Goal: Task Accomplishment & Management: Manage account settings

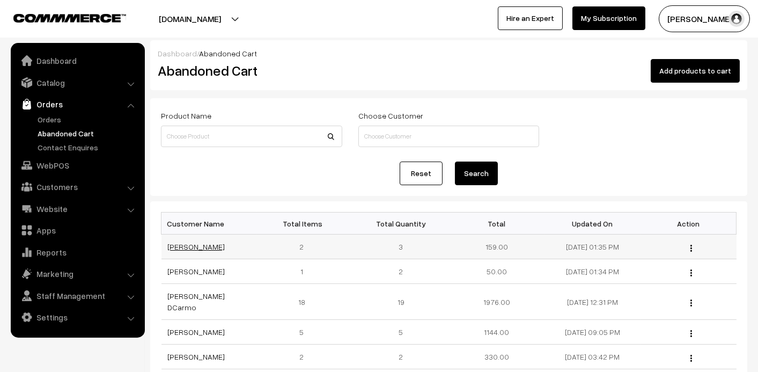
click at [200, 247] on link "[PERSON_NAME]" at bounding box center [196, 246] width 57 height 9
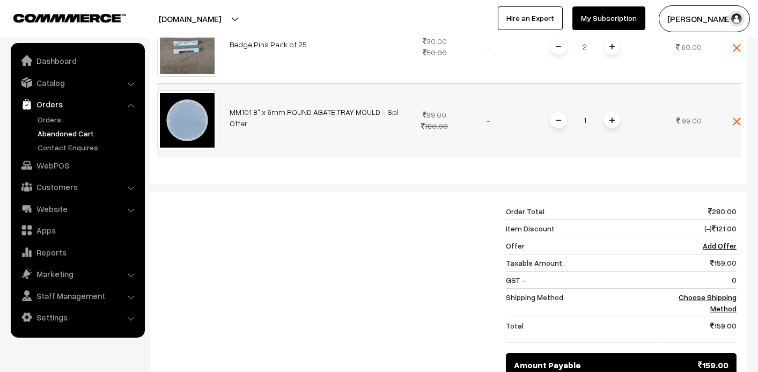
scroll to position [322, 0]
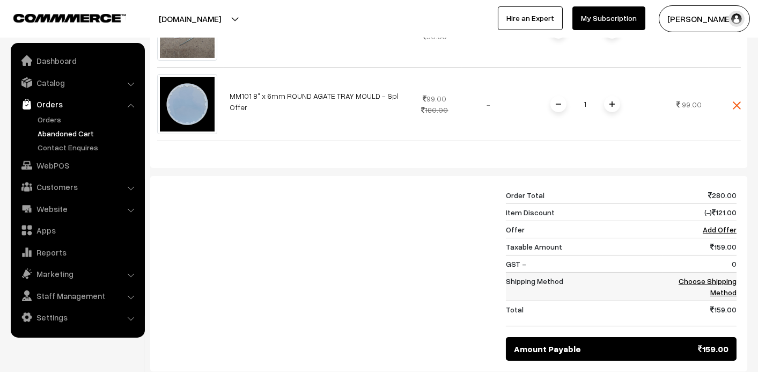
drag, startPoint x: 706, startPoint y: 286, endPoint x: 718, endPoint y: 281, distance: 12.7
click at [717, 281] on td "Choose Shipping Method" at bounding box center [699, 286] width 73 height 28
click at [719, 281] on link "Choose Shipping Method" at bounding box center [707, 286] width 58 height 20
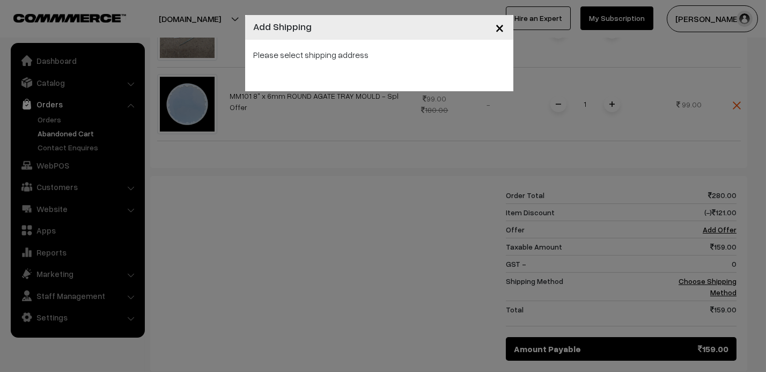
click at [421, 57] on div "Please select shipping address" at bounding box center [379, 54] width 251 height 13
click at [501, 24] on span "×" at bounding box center [500, 27] width 9 height 20
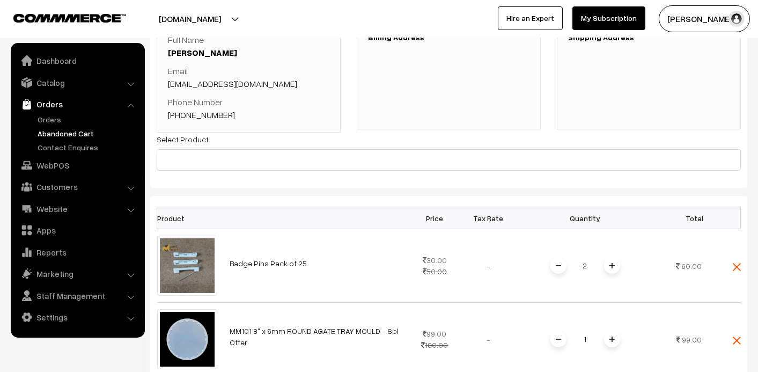
scroll to position [54, 0]
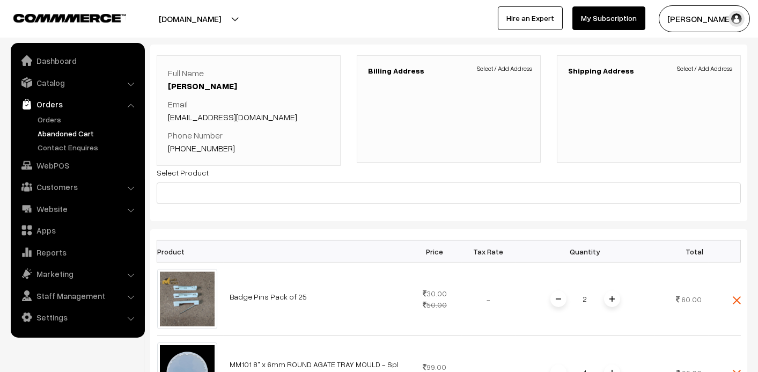
click at [201, 81] on link "Vasudha Tiwari" at bounding box center [202, 85] width 69 height 11
click at [64, 132] on link "Abandoned Cart" at bounding box center [88, 133] width 106 height 11
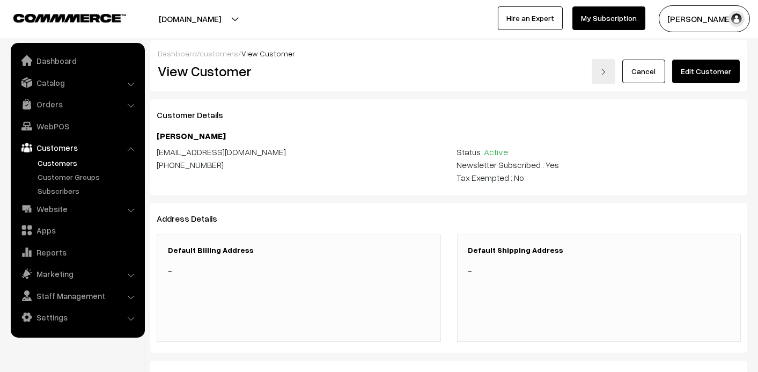
click at [703, 75] on link "Edit Customer" at bounding box center [706, 72] width 68 height 24
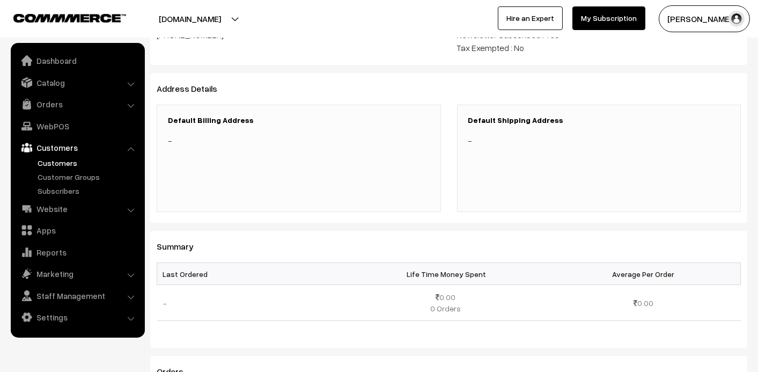
scroll to position [160, 0]
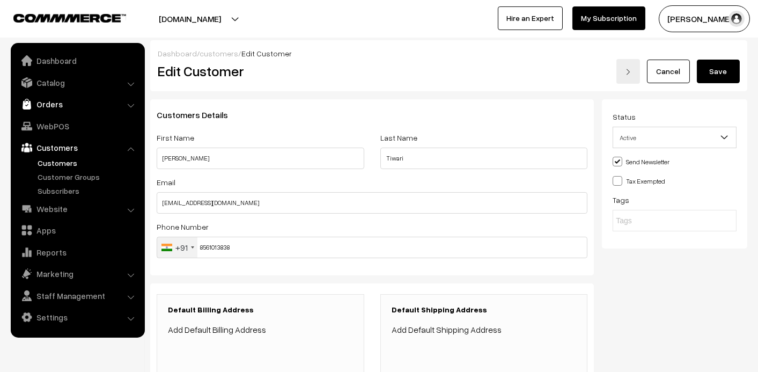
click at [47, 103] on link "Orders" at bounding box center [77, 103] width 128 height 19
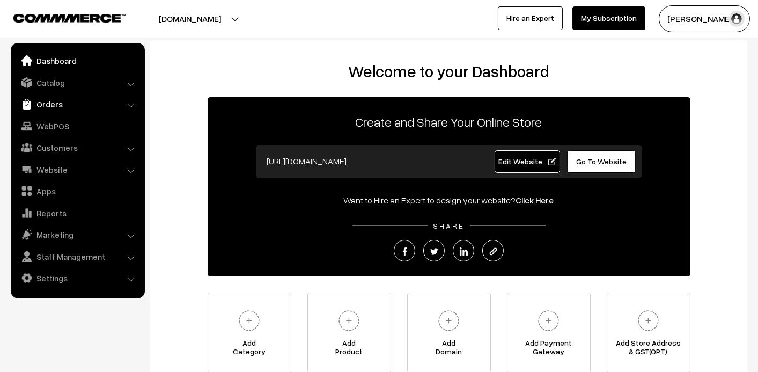
click at [50, 106] on link "Orders" at bounding box center [77, 103] width 128 height 19
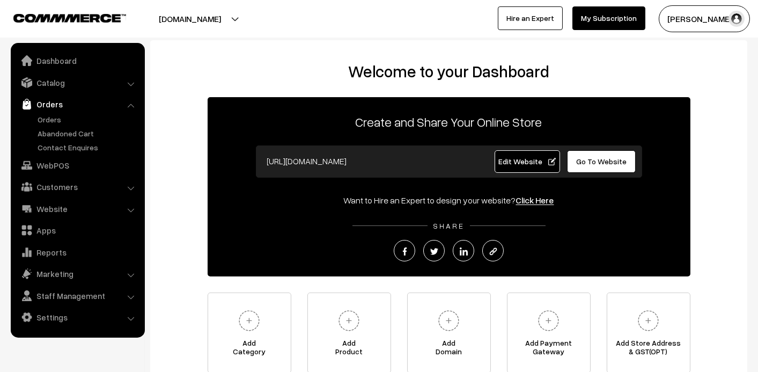
click at [48, 114] on link "Orders" at bounding box center [88, 119] width 106 height 11
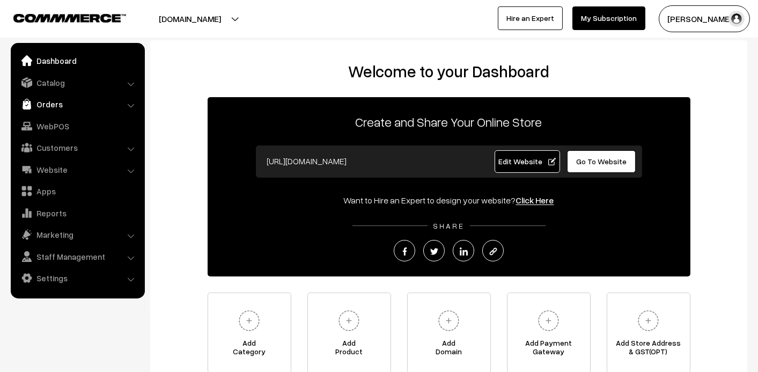
click at [42, 99] on link "Orders" at bounding box center [77, 103] width 128 height 19
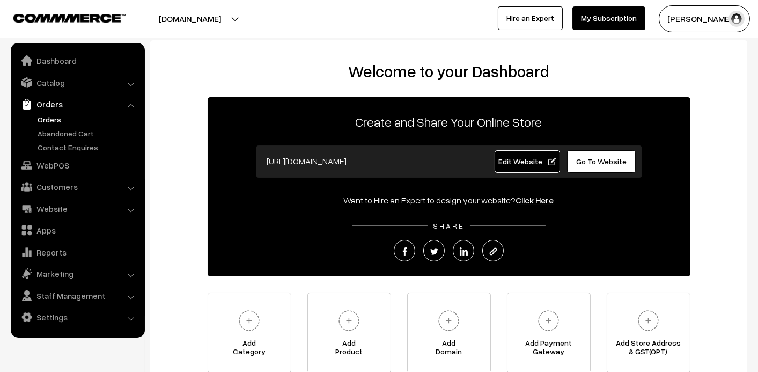
click at [50, 119] on link "Orders" at bounding box center [88, 119] width 106 height 11
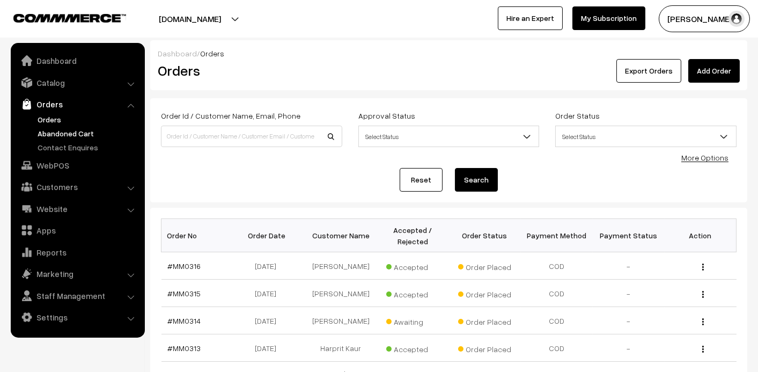
click at [55, 131] on link "Abandoned Cart" at bounding box center [88, 133] width 106 height 11
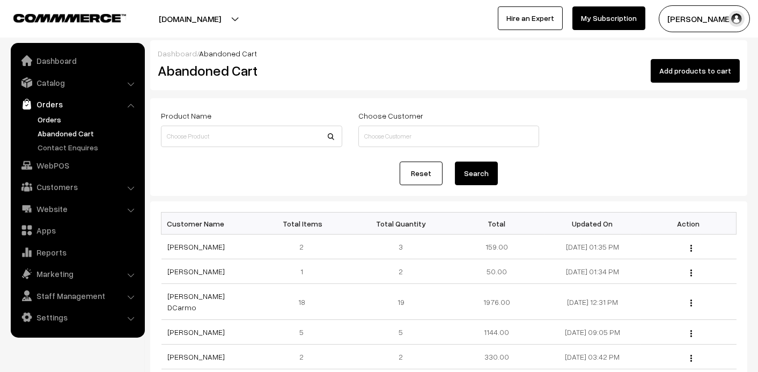
click at [47, 117] on link "Orders" at bounding box center [88, 119] width 106 height 11
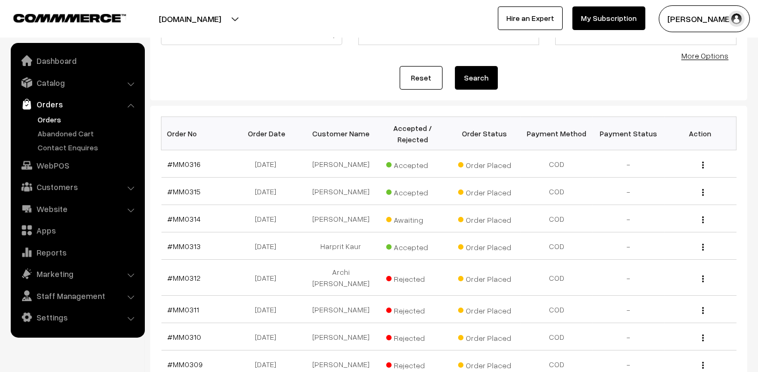
scroll to position [107, 0]
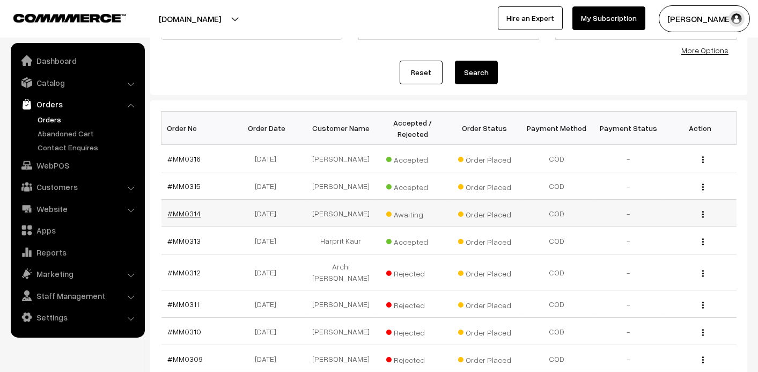
click at [190, 213] on link "#MM0314" at bounding box center [184, 213] width 33 height 9
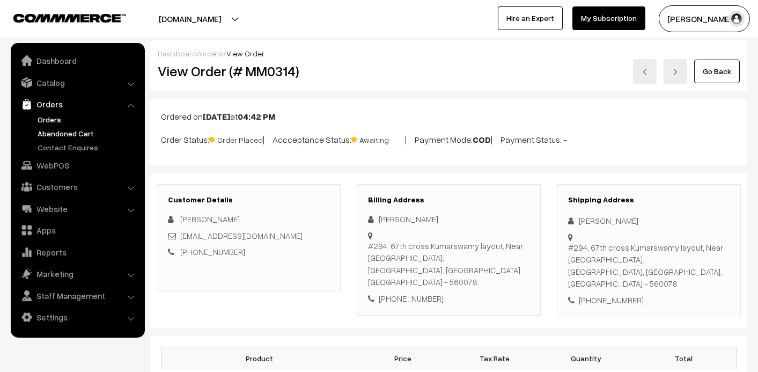
click at [59, 136] on link "Abandoned Cart" at bounding box center [88, 133] width 106 height 11
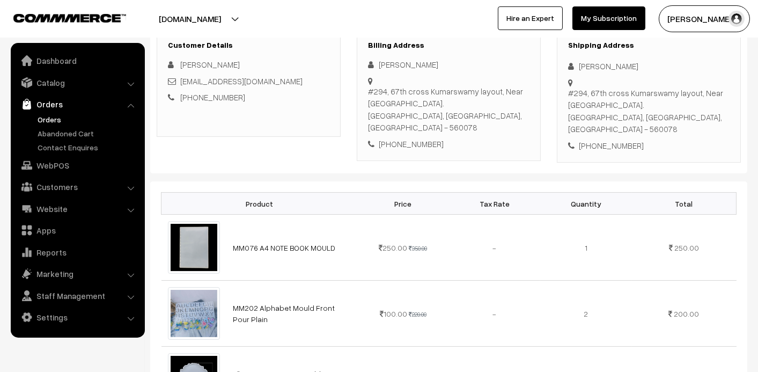
scroll to position [160, 0]
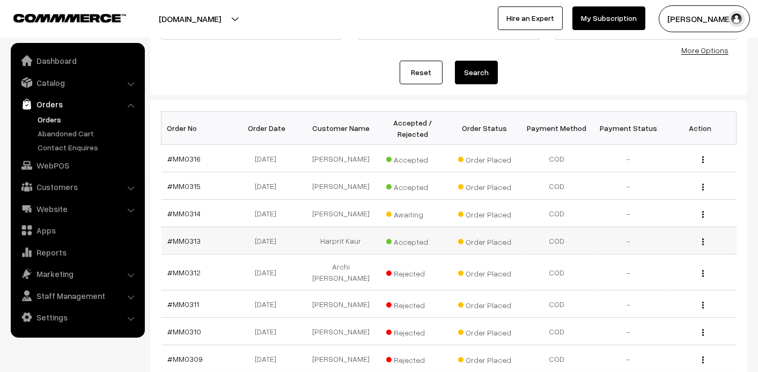
scroll to position [214, 0]
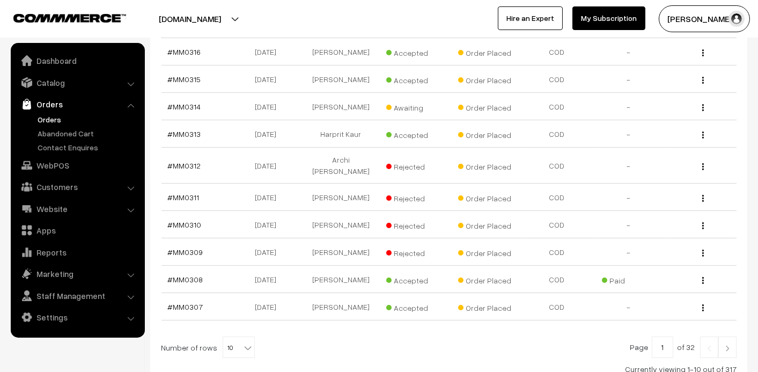
click at [728, 342] on link at bounding box center [727, 346] width 18 height 21
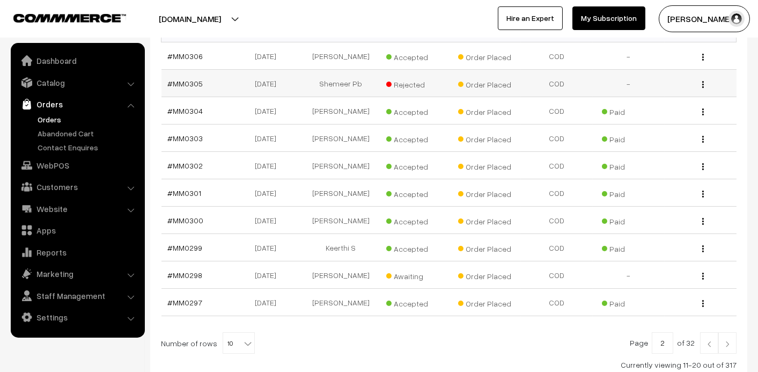
scroll to position [214, 0]
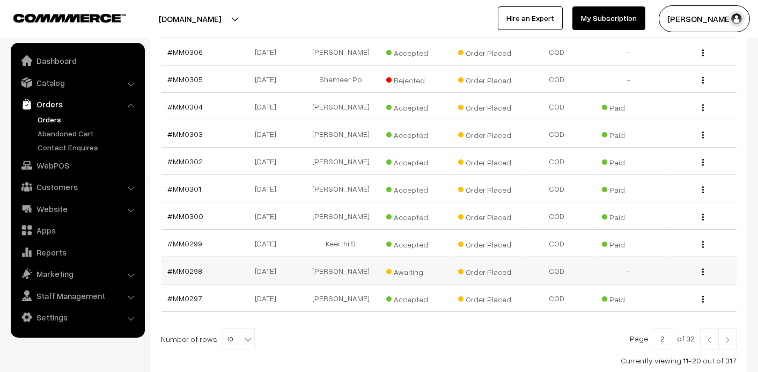
click at [344, 271] on td "[PERSON_NAME]" at bounding box center [341, 270] width 72 height 27
click at [185, 269] on link "#MM0298" at bounding box center [185, 270] width 35 height 9
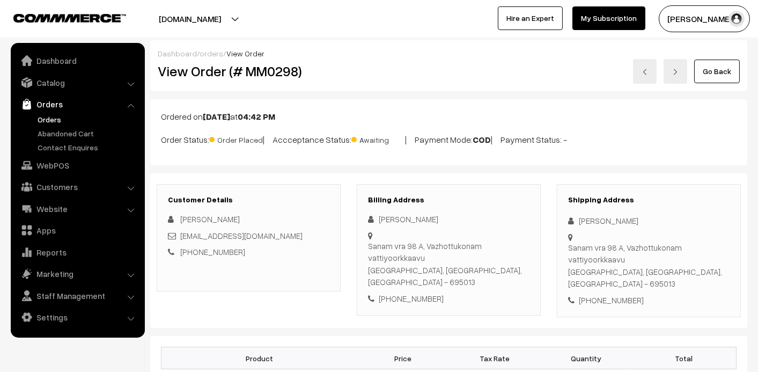
click at [51, 117] on link "Orders" at bounding box center [88, 119] width 106 height 11
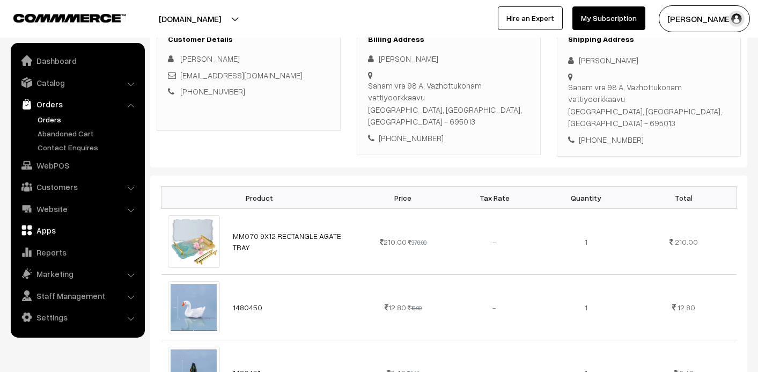
scroll to position [214, 0]
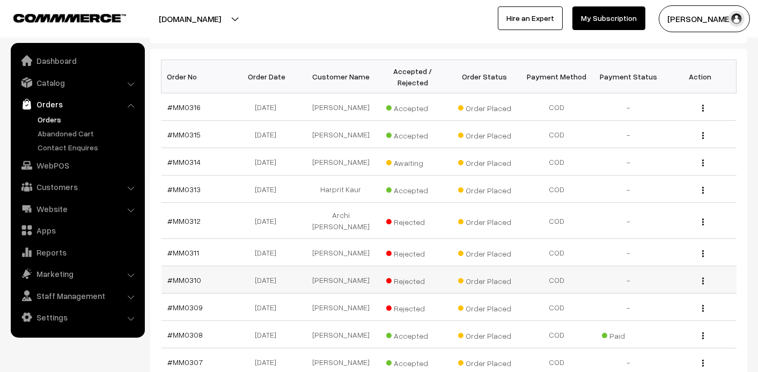
scroll to position [268, 0]
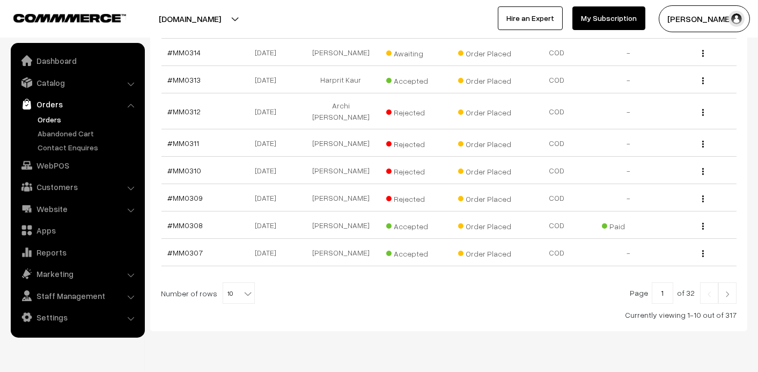
click at [242, 288] on b at bounding box center [247, 293] width 11 height 11
select select "100"
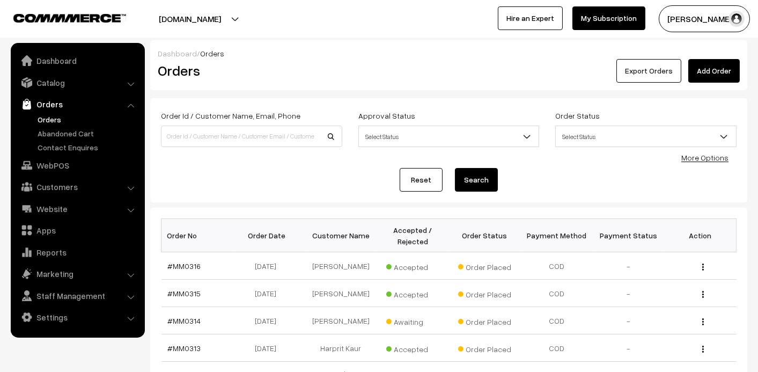
click at [646, 69] on button "Export Orders" at bounding box center [648, 71] width 65 height 24
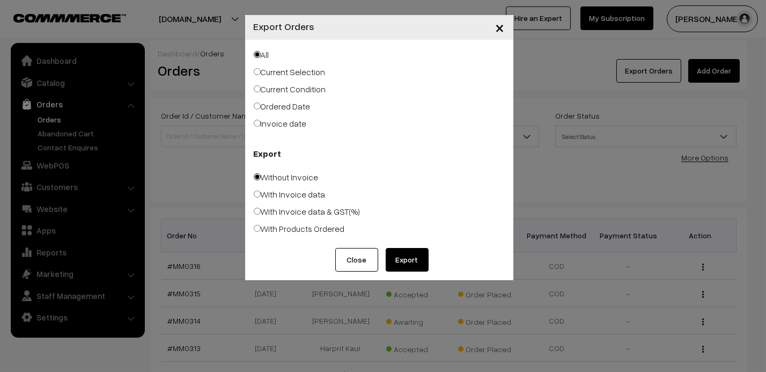
click at [327, 228] on label "With Products Ordered" at bounding box center [299, 228] width 91 height 13
click at [261, 228] on input "With Products Ordered" at bounding box center [257, 228] width 7 height 7
radio input "true"
click at [416, 260] on button "Export" at bounding box center [407, 260] width 43 height 24
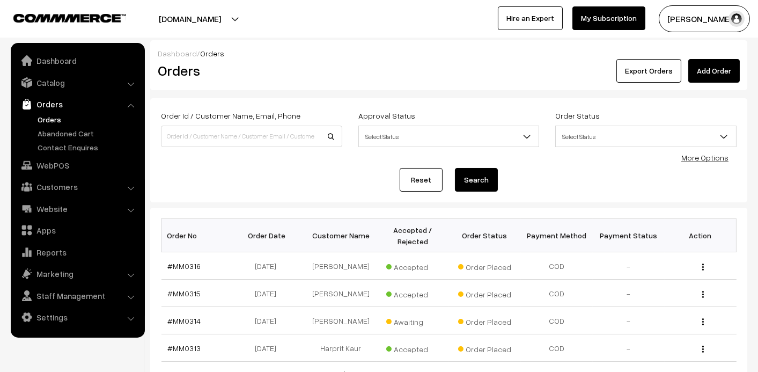
click at [53, 104] on link "Orders" at bounding box center [77, 103] width 128 height 19
click at [56, 78] on link "Catalog" at bounding box center [77, 82] width 128 height 19
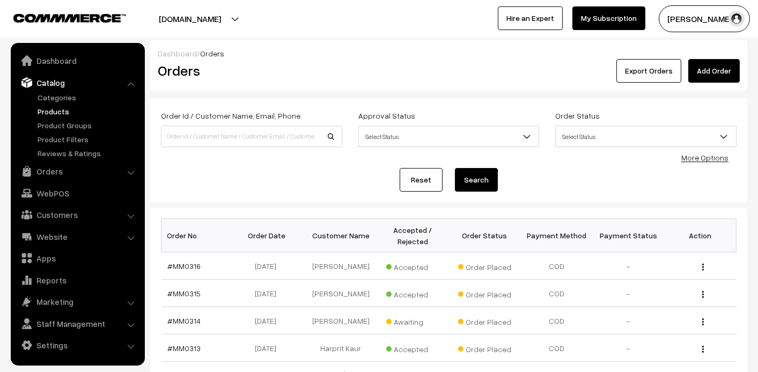
click at [53, 106] on link "Products" at bounding box center [88, 111] width 106 height 11
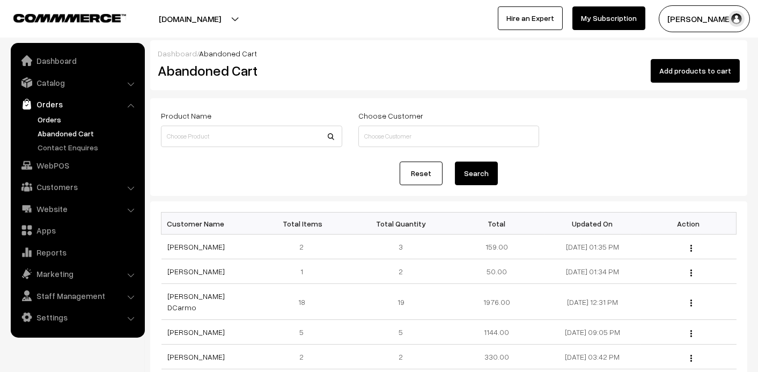
click at [52, 119] on link "Orders" at bounding box center [88, 119] width 106 height 11
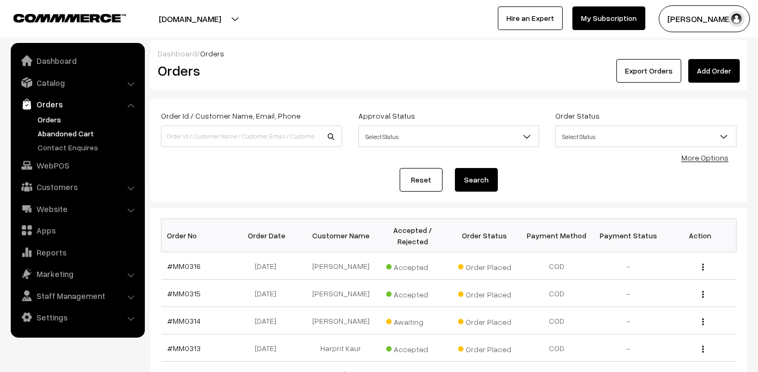
click at [80, 135] on link "Abandoned Cart" at bounding box center [88, 133] width 106 height 11
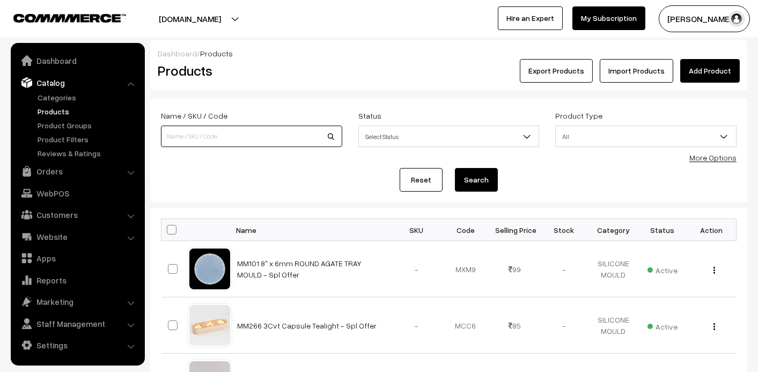
drag, startPoint x: 0, startPoint y: 0, endPoint x: 175, endPoint y: 134, distance: 220.4
click at [175, 134] on input at bounding box center [251, 136] width 181 height 21
type input "47117"
click at [504, 171] on div "Reset Search" at bounding box center [449, 180] width 576 height 24
click at [493, 173] on button "Search" at bounding box center [476, 180] width 43 height 24
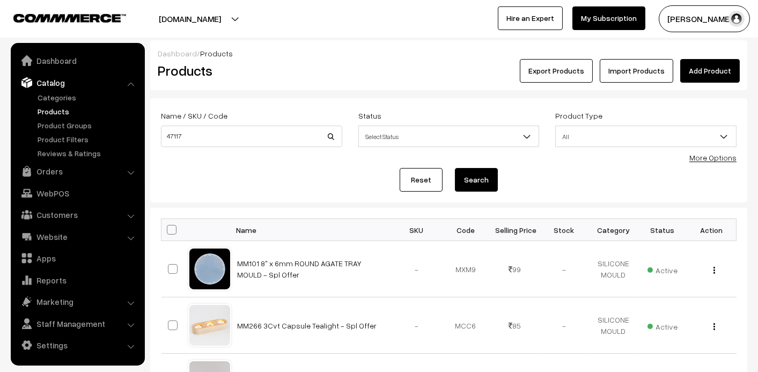
type button "Search"
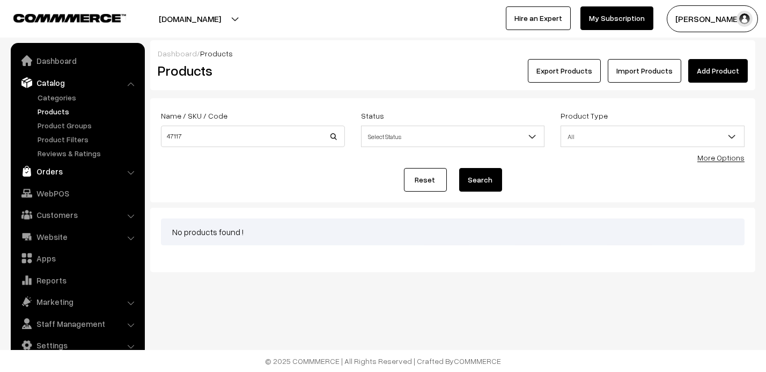
click at [56, 175] on link "Orders" at bounding box center [77, 170] width 128 height 19
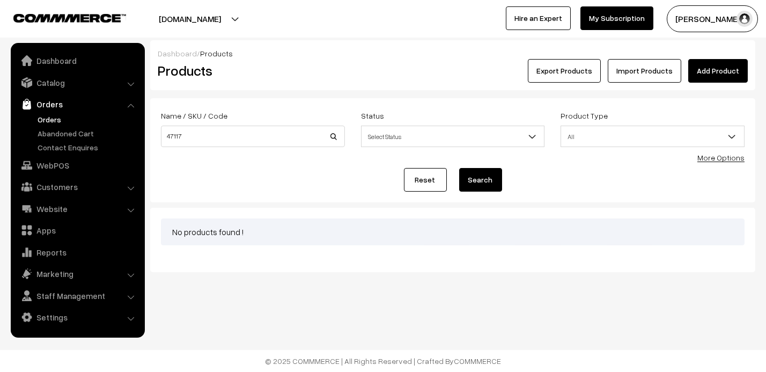
click at [58, 116] on link "Orders" at bounding box center [88, 119] width 106 height 11
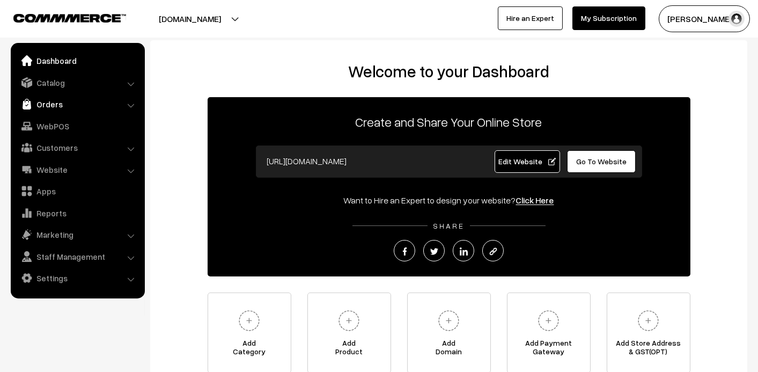
click at [55, 105] on link "Orders" at bounding box center [77, 103] width 128 height 19
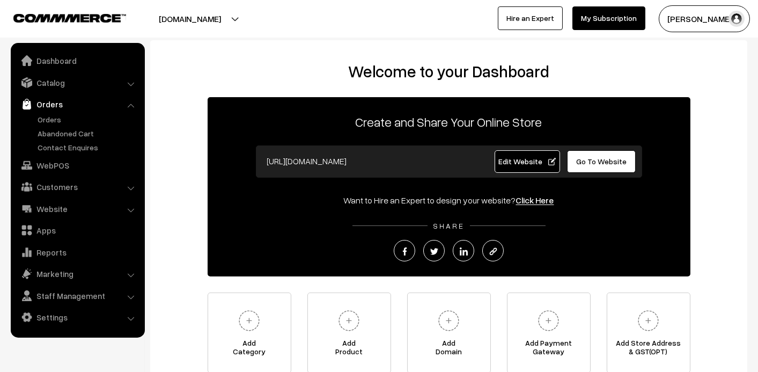
click at [53, 124] on ul "Orders" at bounding box center [77, 133] width 129 height 39
click at [53, 122] on link "Orders" at bounding box center [88, 119] width 106 height 11
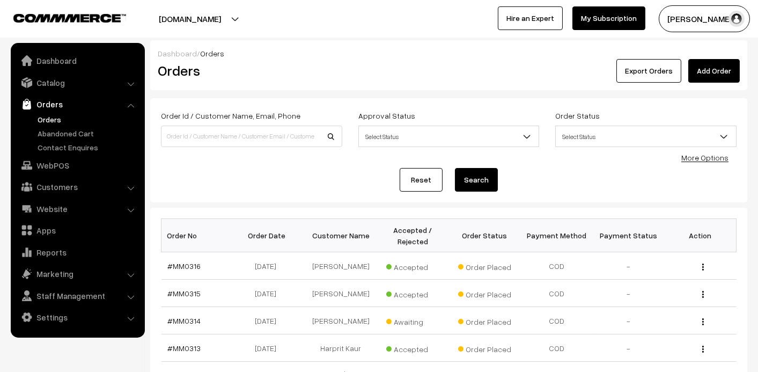
click at [58, 84] on link "Catalog" at bounding box center [77, 82] width 128 height 19
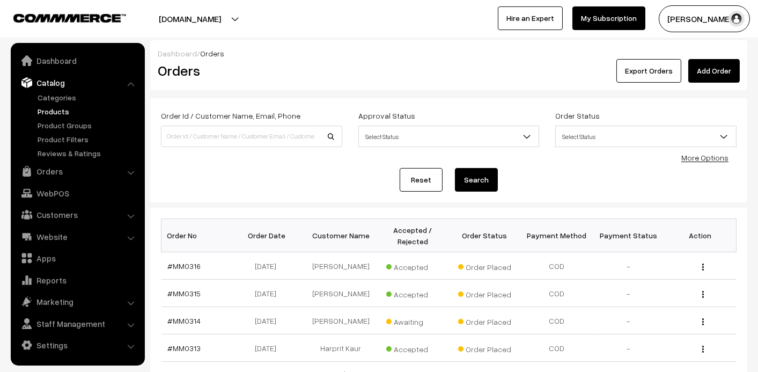
click at [51, 115] on link "Products" at bounding box center [88, 111] width 106 height 11
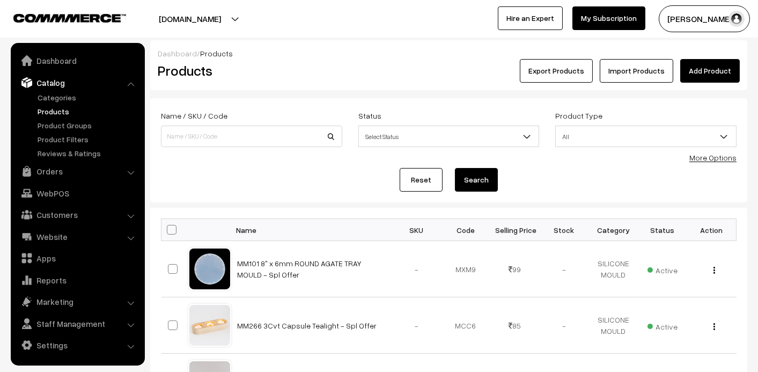
click at [709, 71] on link "Add Product" at bounding box center [710, 71] width 60 height 24
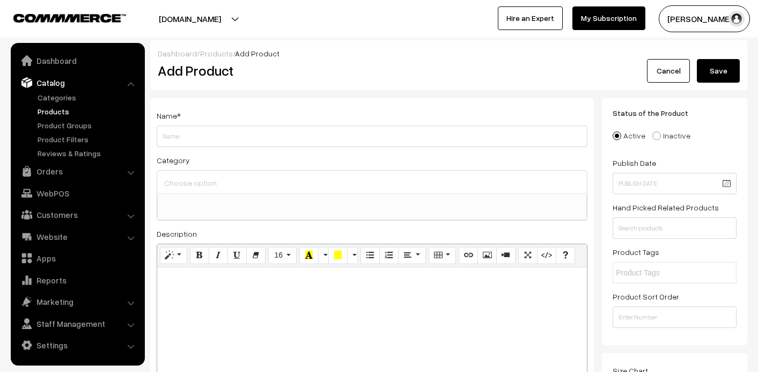
select select
paste input "3D Butterfly Mould"
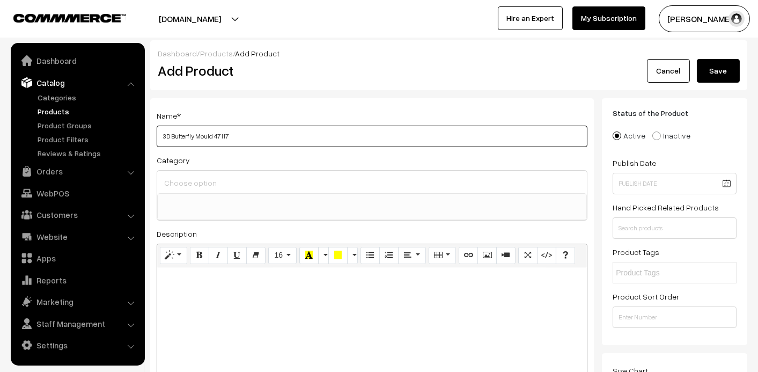
type input "3D Butterfly Mould 47117"
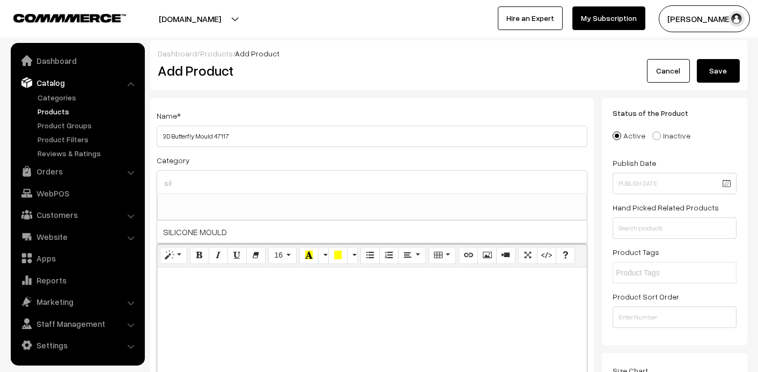
type input "sil"
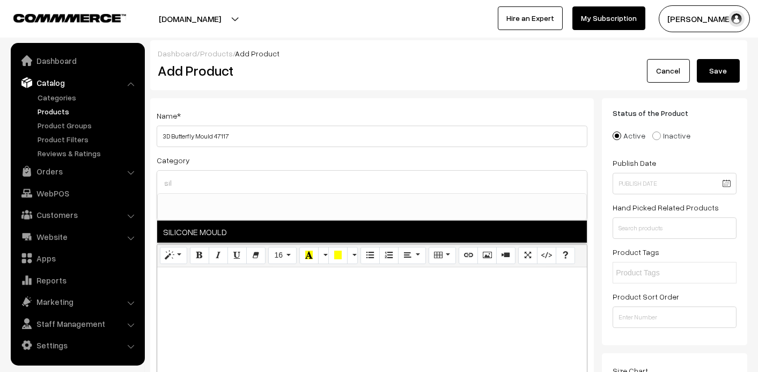
click at [188, 233] on span "SILICONE MOULD" at bounding box center [372, 231] width 430 height 22
select select "1"
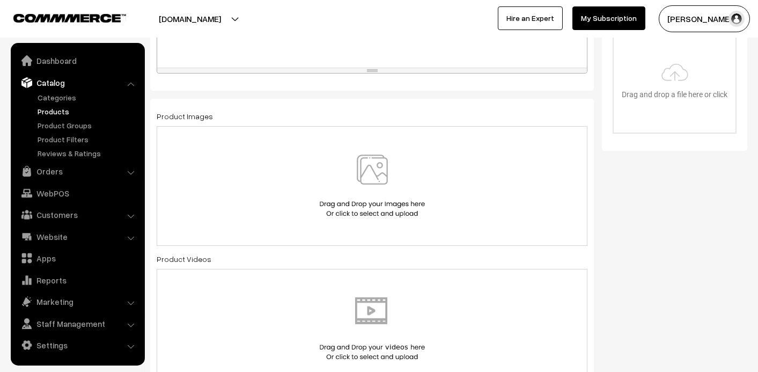
scroll to position [375, 0]
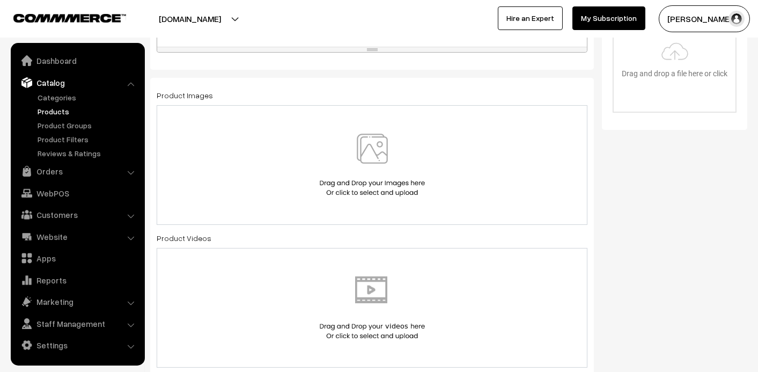
click at [391, 165] on img at bounding box center [372, 165] width 110 height 63
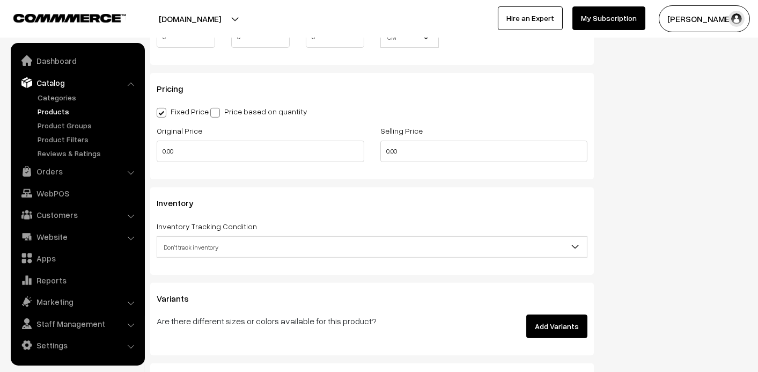
scroll to position [858, 0]
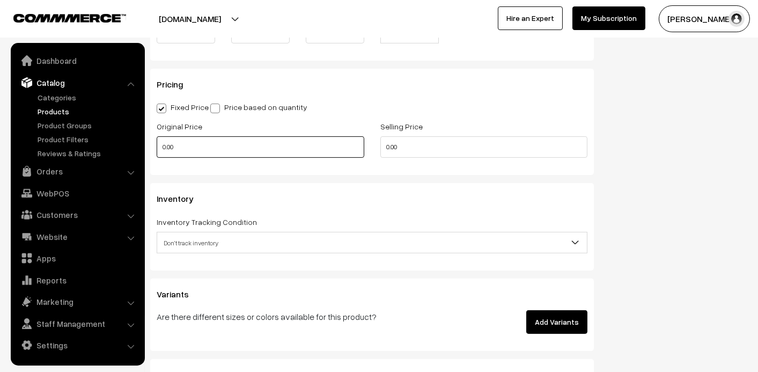
click at [277, 149] on input "0.00" at bounding box center [261, 146] width 208 height 21
type input "100"
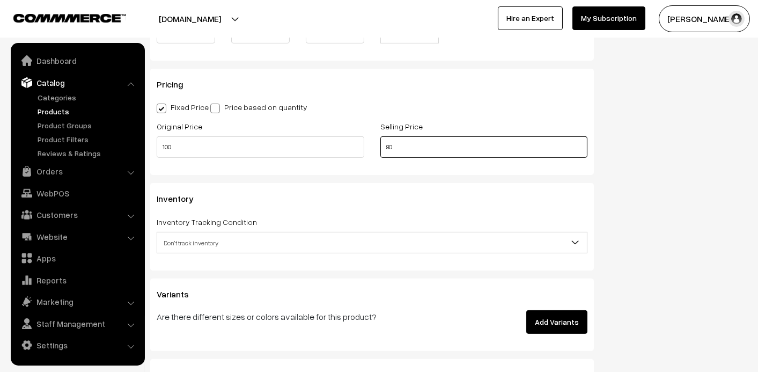
type input "80"
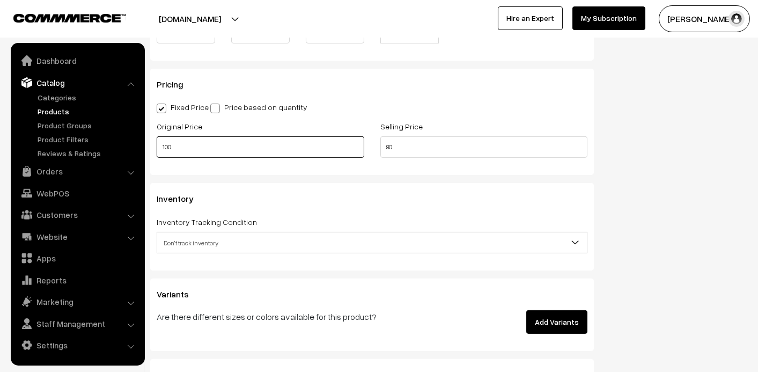
click at [281, 140] on input "100" at bounding box center [261, 146] width 208 height 21
type input "125"
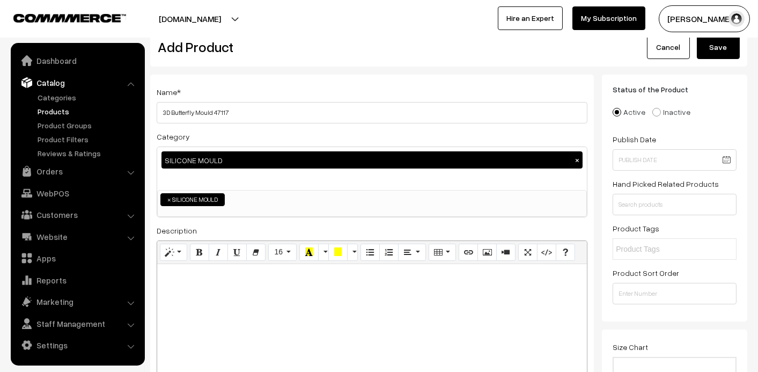
scroll to position [0, 0]
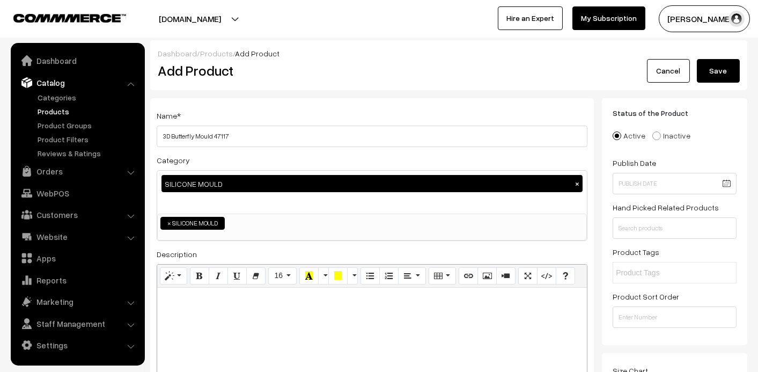
click at [730, 76] on button "Save" at bounding box center [718, 71] width 43 height 24
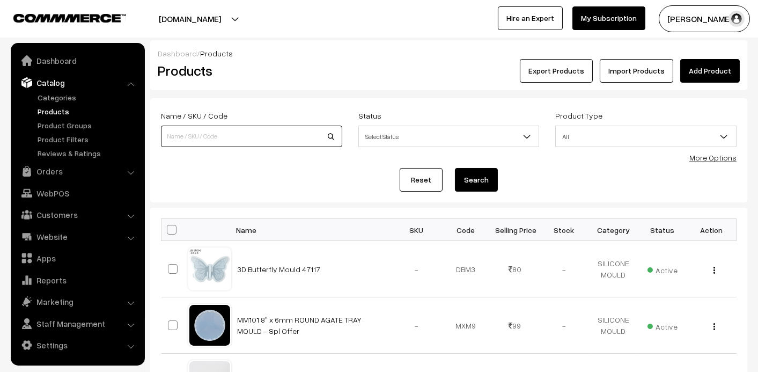
click at [190, 141] on input at bounding box center [251, 136] width 181 height 21
type input "clock"
click at [455, 168] on button "Search" at bounding box center [476, 180] width 43 height 24
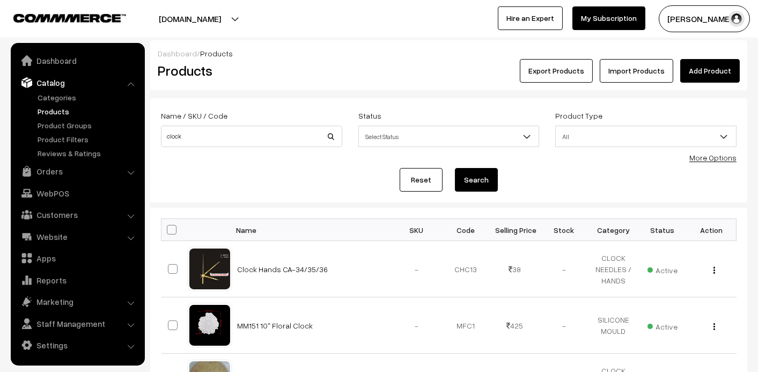
click at [616, 131] on span "All" at bounding box center [646, 136] width 180 height 19
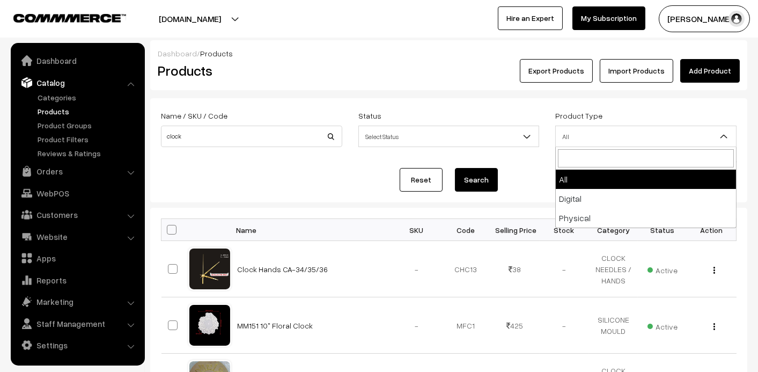
click at [616, 131] on span "All" at bounding box center [646, 136] width 180 height 19
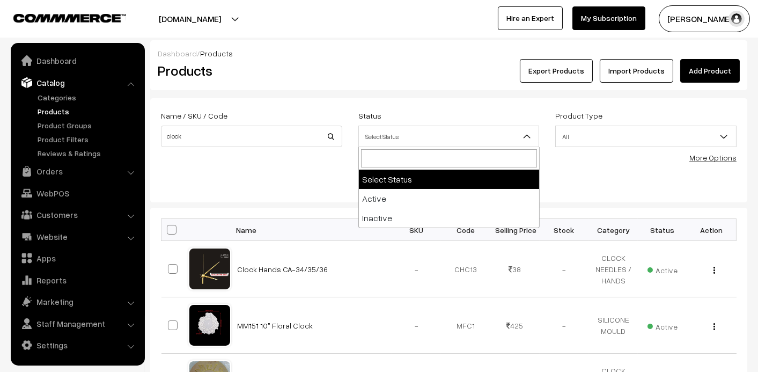
click at [453, 134] on span "Select Status" at bounding box center [449, 136] width 180 height 19
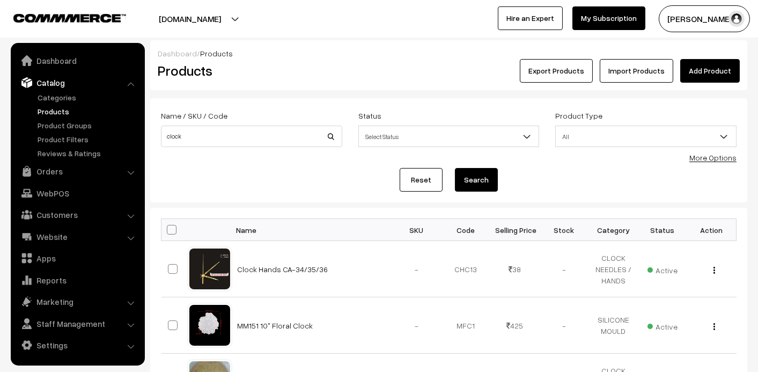
click at [453, 134] on span "Select Status" at bounding box center [449, 136] width 180 height 19
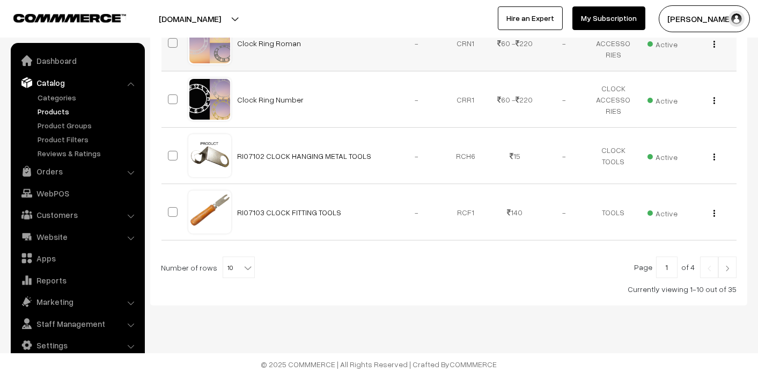
scroll to position [565, 0]
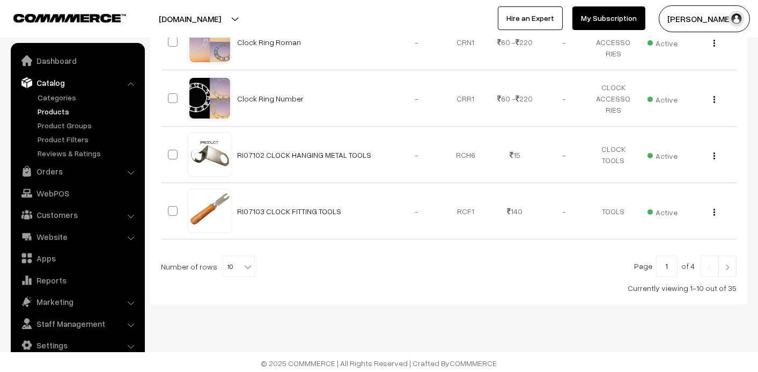
click at [233, 260] on span "10" at bounding box center [238, 266] width 31 height 21
select select "60"
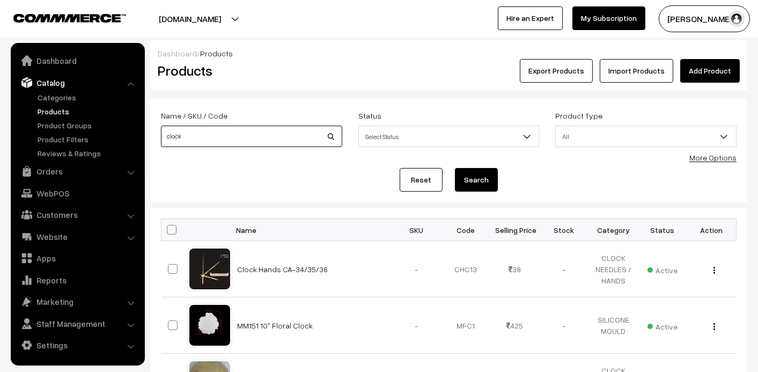
click at [239, 139] on input "clock" at bounding box center [251, 136] width 181 height 21
click at [723, 75] on link "Add Product" at bounding box center [710, 71] width 60 height 24
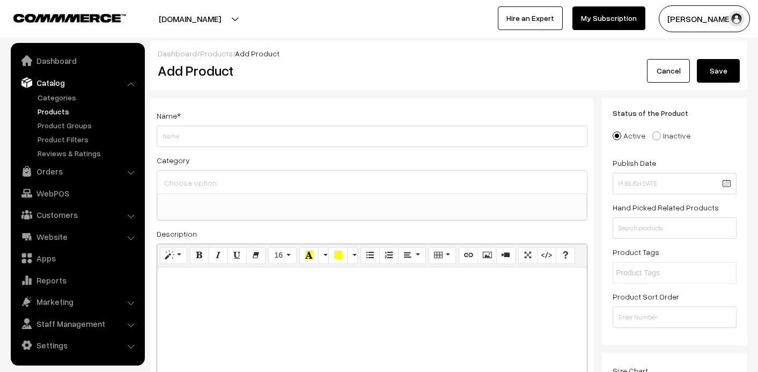
select select
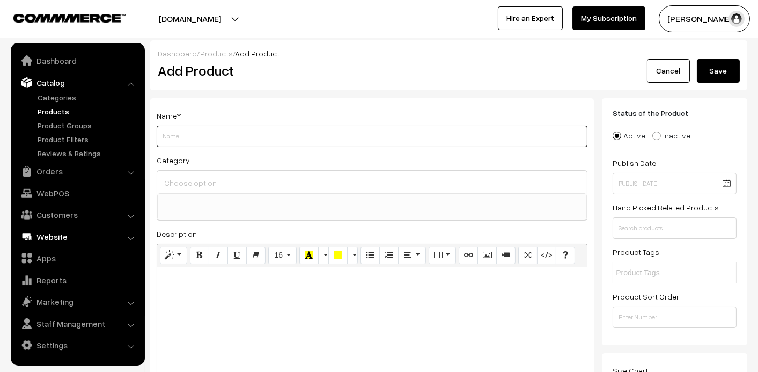
paste input "10" Agate with Centre Hole Mold"
type input "10" Agate Clock Mold"
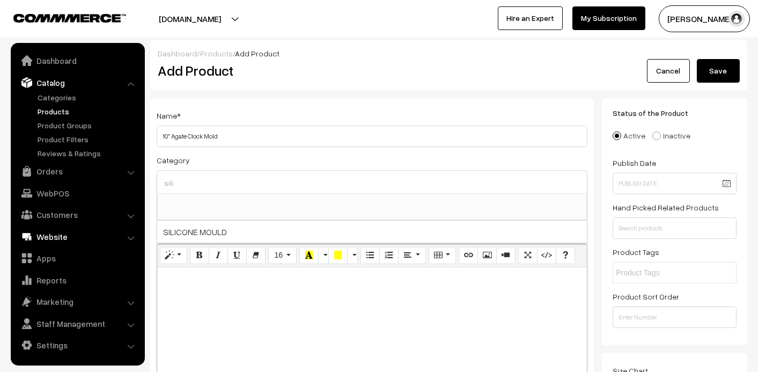
type input "sili"
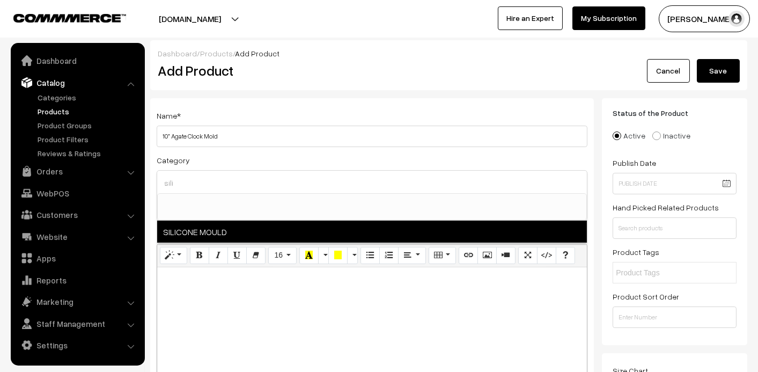
click at [208, 228] on span "SILICONE MOULD" at bounding box center [372, 231] width 430 height 22
select select "1"
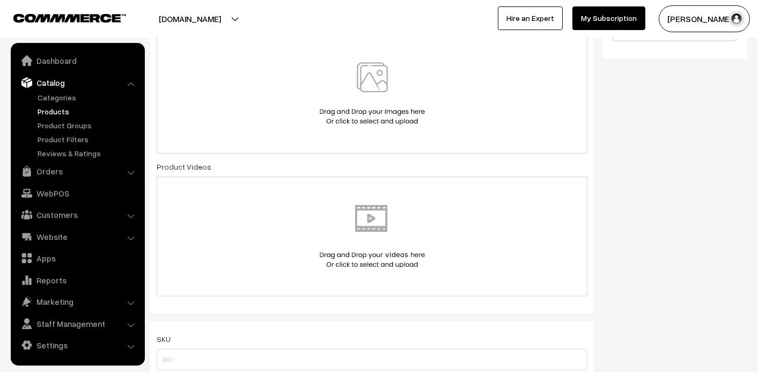
scroll to position [375, 0]
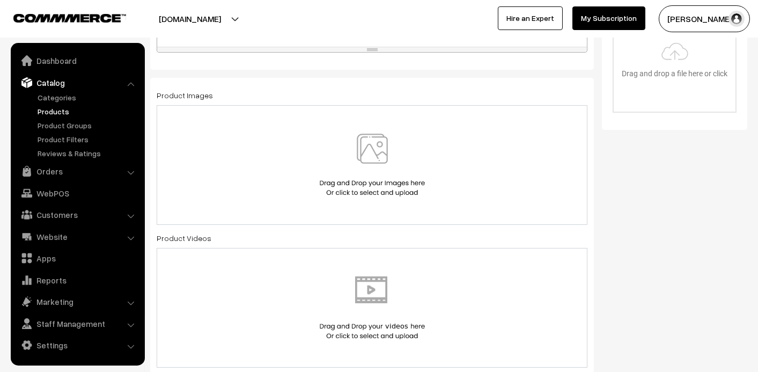
click at [382, 146] on img at bounding box center [372, 165] width 110 height 63
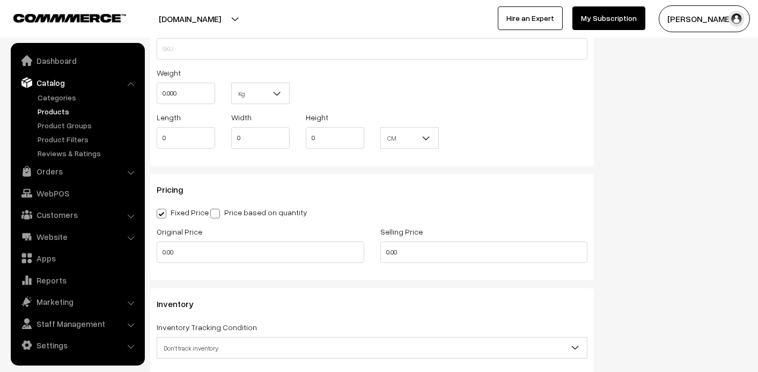
scroll to position [804, 0]
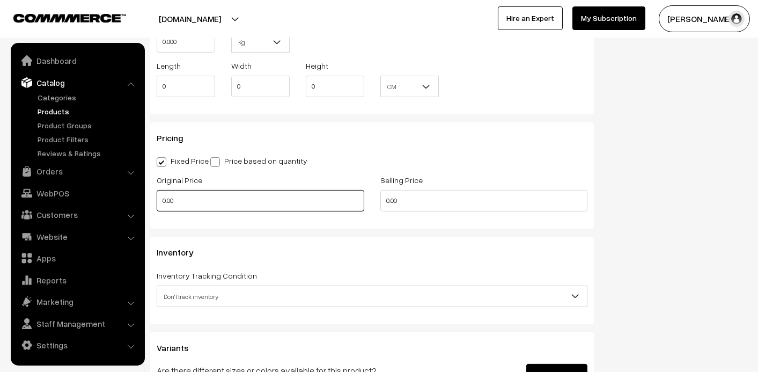
click at [214, 194] on input "0.00" at bounding box center [261, 200] width 208 height 21
type input "315"
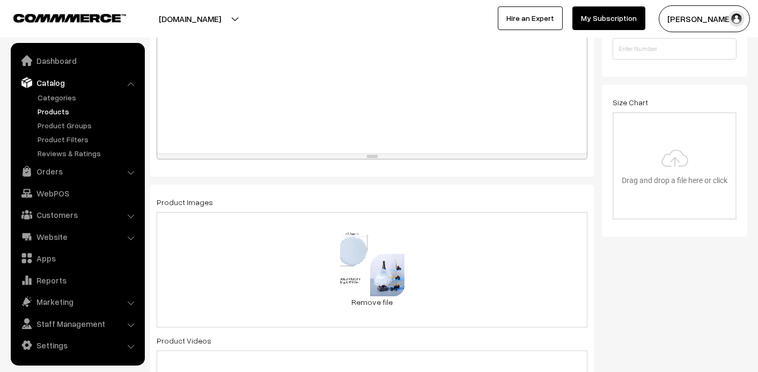
scroll to position [0, 0]
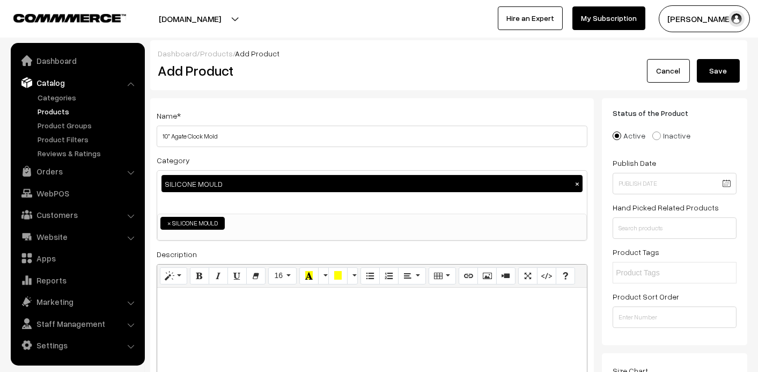
type input "180"
click at [730, 75] on button "Save" at bounding box center [718, 71] width 43 height 24
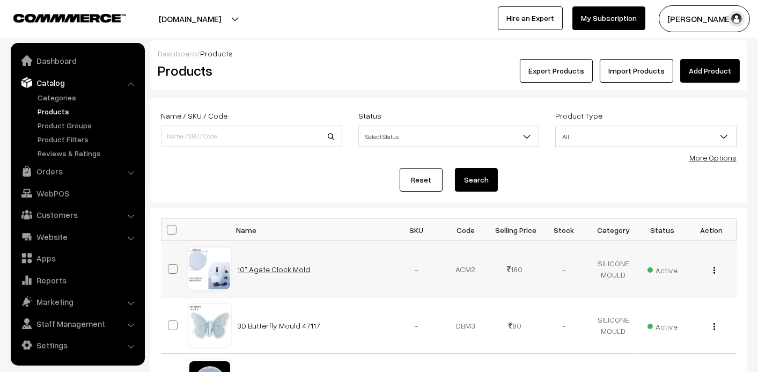
click at [281, 265] on link "10" Agate Clock Mold" at bounding box center [274, 268] width 73 height 9
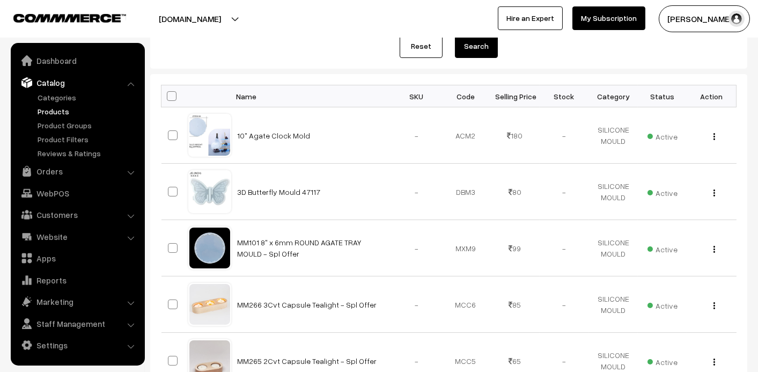
scroll to position [107, 0]
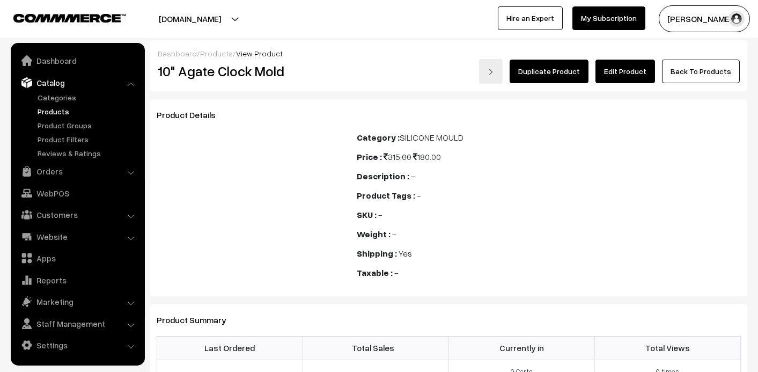
click at [622, 76] on link "Edit Product" at bounding box center [625, 72] width 60 height 24
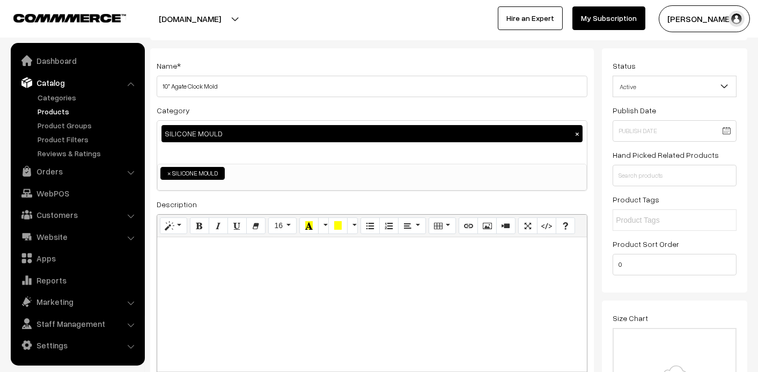
scroll to position [107, 0]
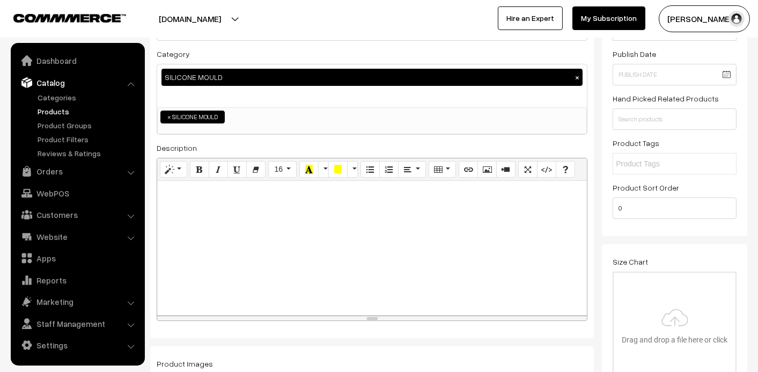
click at [260, 202] on div at bounding box center [372, 248] width 430 height 134
paste div
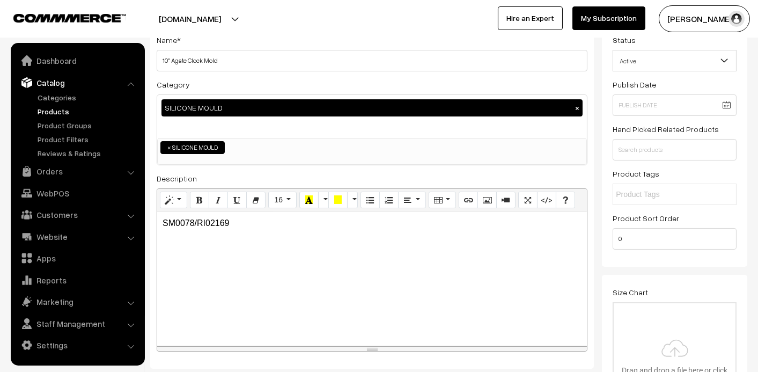
scroll to position [0, 0]
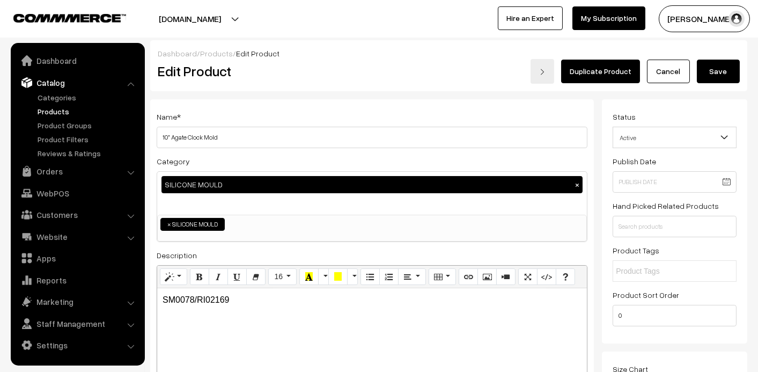
click at [717, 71] on button "Save" at bounding box center [718, 72] width 43 height 24
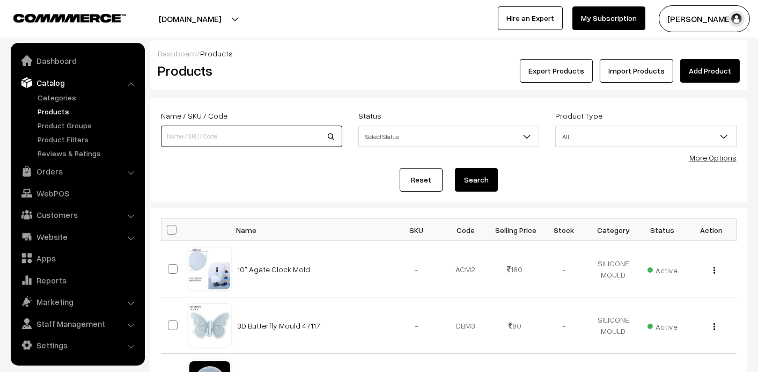
click at [246, 127] on input at bounding box center [251, 136] width 181 height 21
type input "mm197"
click at [455, 168] on button "Search" at bounding box center [476, 180] width 43 height 24
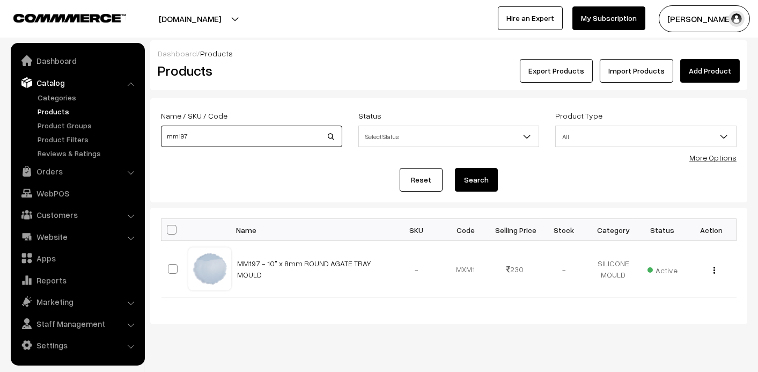
click at [190, 133] on input "mm197" at bounding box center [251, 136] width 181 height 21
type input "mm198"
click at [455, 168] on button "Search" at bounding box center [476, 180] width 43 height 24
click at [242, 139] on input "mm198" at bounding box center [251, 136] width 181 height 21
type input "mm217"
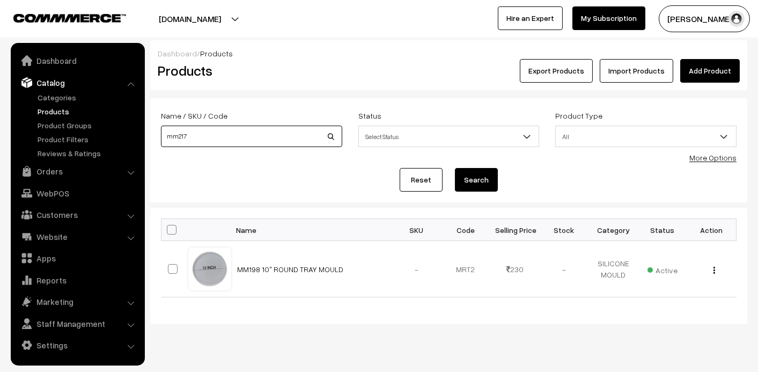
click at [455, 168] on button "Search" at bounding box center [476, 180] width 43 height 24
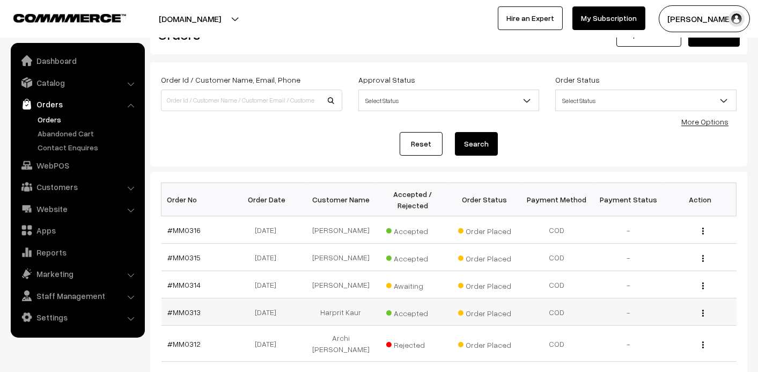
scroll to position [54, 0]
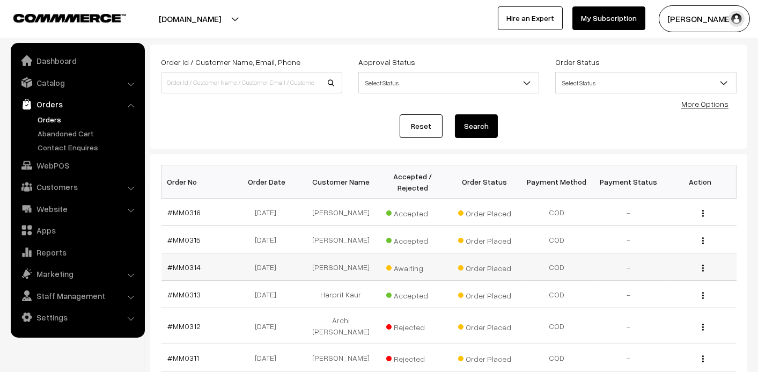
click at [340, 262] on td "[PERSON_NAME]" at bounding box center [341, 266] width 72 height 27
click at [185, 269] on link "#MM0314" at bounding box center [184, 266] width 33 height 9
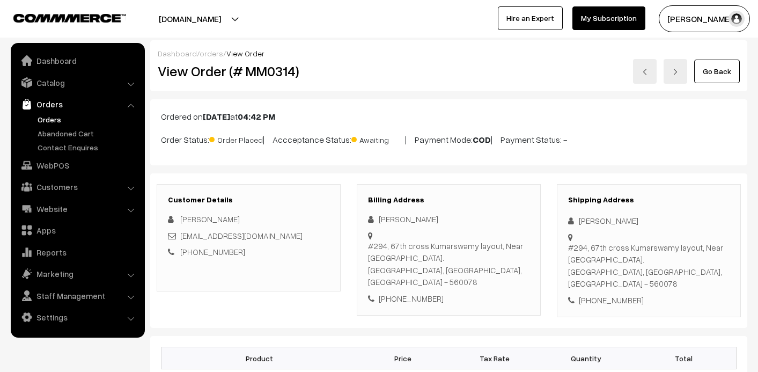
scroll to position [54, 0]
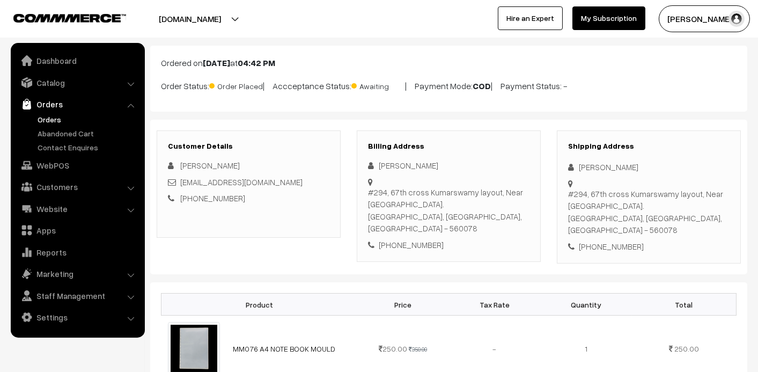
drag, startPoint x: 663, startPoint y: 160, endPoint x: 580, endPoint y: 172, distance: 83.9
click at [580, 172] on div "[PERSON_NAME]" at bounding box center [648, 167] width 161 height 12
copy div "[PERSON_NAME]"
drag, startPoint x: 651, startPoint y: 239, endPoint x: 592, endPoint y: 244, distance: 59.2
click at [592, 244] on div "Shipping Address [PERSON_NAME] #294, 67th cross Kumarswamy layout, Near [GEOGRA…" at bounding box center [649, 197] width 184 height 134
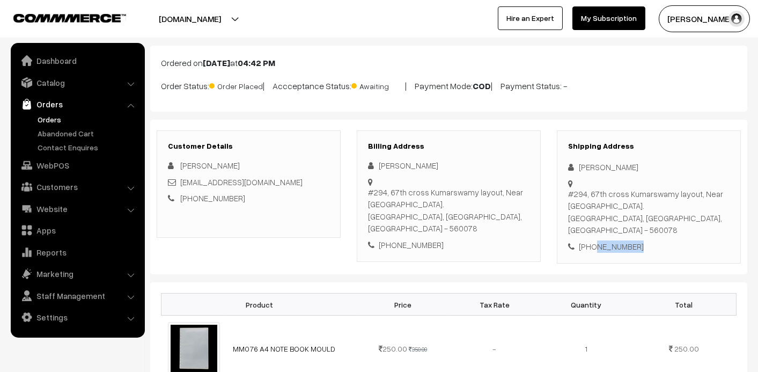
copy div "8317468006"
click at [570, 190] on div "#294, 67th cross Kumarswamy layout, Near [GEOGRAPHIC_DATA]. [GEOGRAPHIC_DATA], …" at bounding box center [648, 212] width 161 height 48
drag, startPoint x: 569, startPoint y: 193, endPoint x: 659, endPoint y: 249, distance: 106.5
click at [659, 249] on div "Shipping Address [PERSON_NAME] #294, 67th cross Kumarswamy layout, Near [GEOGRA…" at bounding box center [649, 197] width 184 height 134
copy div "#294, 67th cross Kumarswamy layout, Near [GEOGRAPHIC_DATA]. [GEOGRAPHIC_DATA], …"
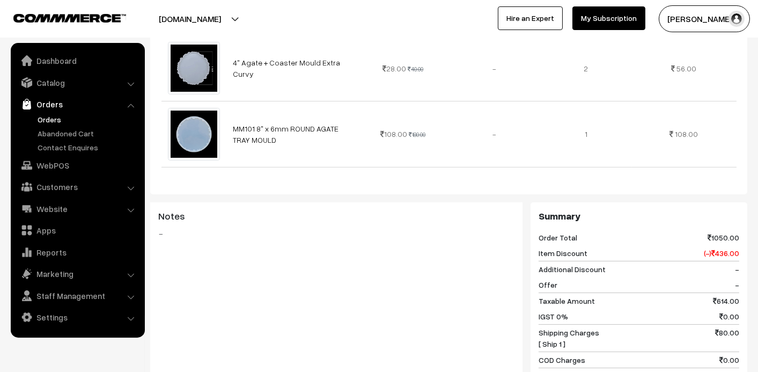
scroll to position [589, 0]
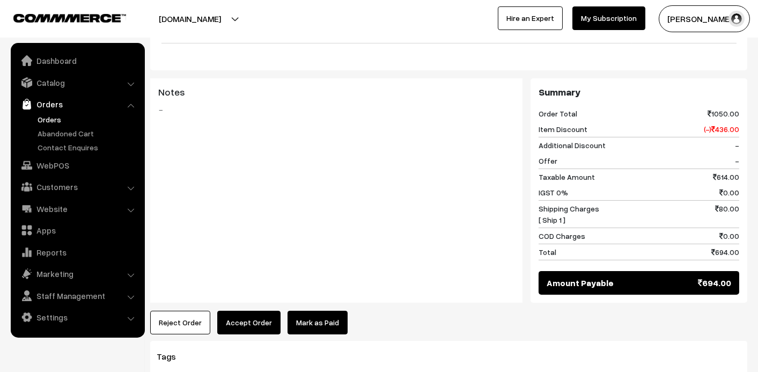
click at [258, 311] on button "Accept Order" at bounding box center [248, 323] width 63 height 24
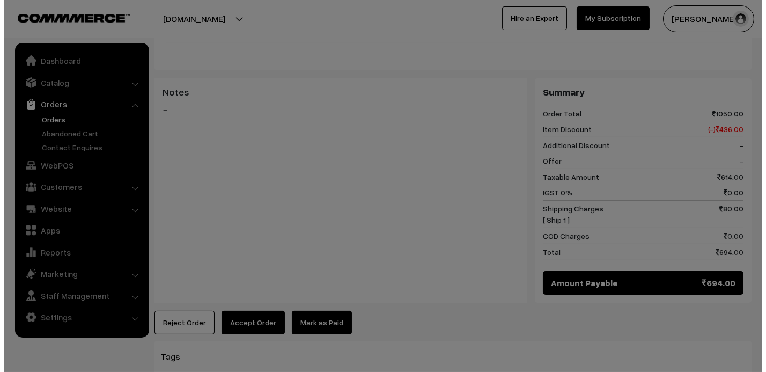
scroll to position [592, 0]
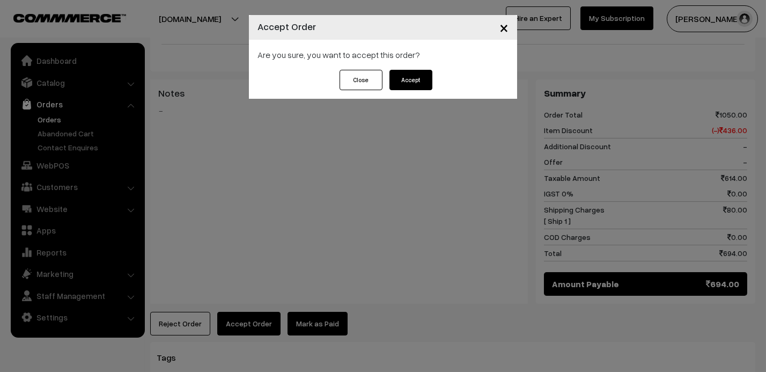
click at [424, 67] on div "Are you sure, you want to accept this order?" at bounding box center [383, 55] width 268 height 30
click at [417, 78] on button "Accept" at bounding box center [410, 80] width 43 height 20
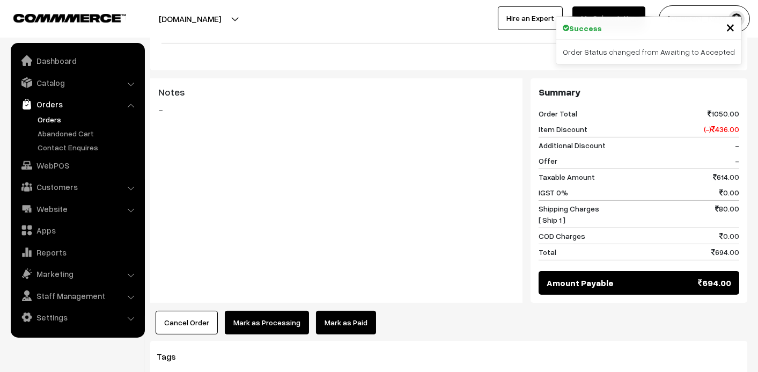
click at [334, 311] on link "Mark as Paid" at bounding box center [346, 323] width 60 height 24
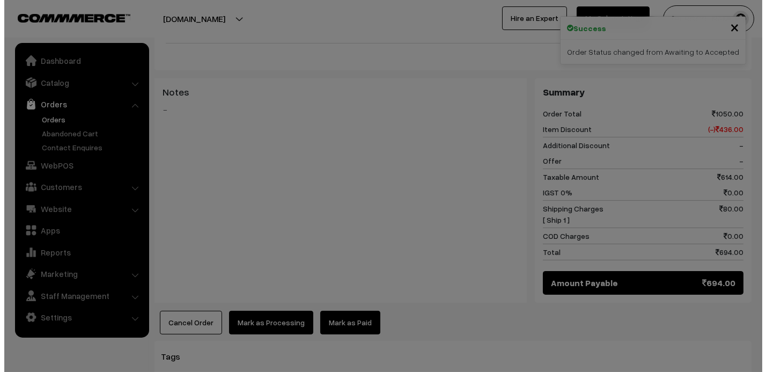
scroll to position [592, 0]
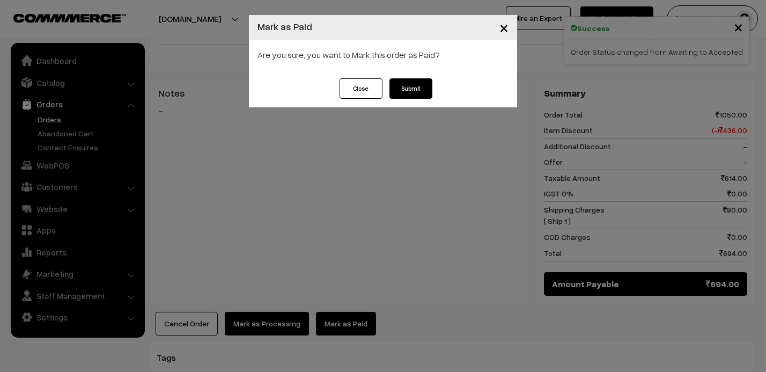
click at [414, 85] on button "Submit" at bounding box center [410, 88] width 43 height 20
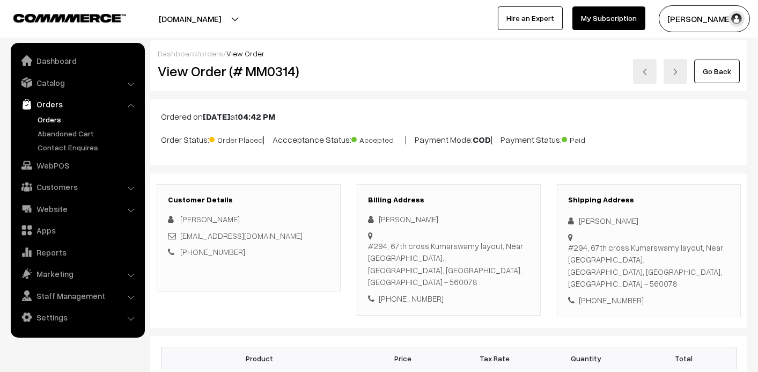
click at [51, 117] on link "Orders" at bounding box center [88, 119] width 106 height 11
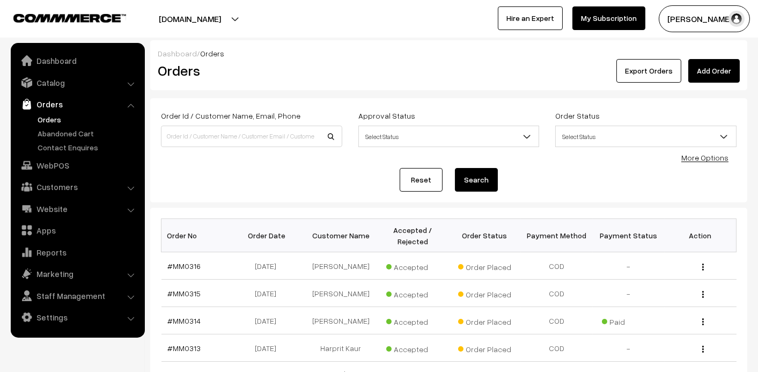
click at [53, 122] on link "Orders" at bounding box center [88, 119] width 106 height 11
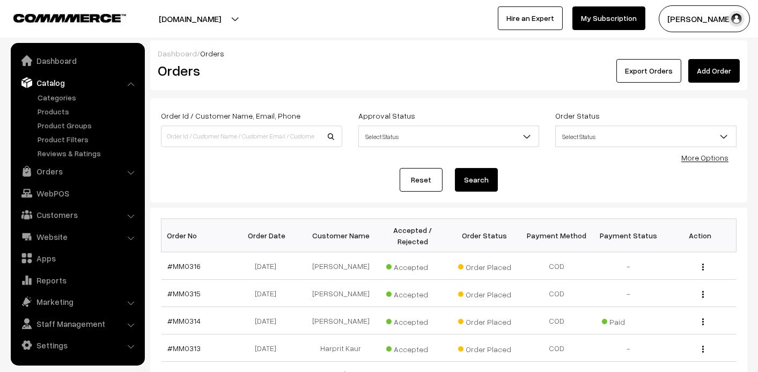
click at [42, 119] on ul "Categories" at bounding box center [77, 125] width 129 height 67
click at [53, 106] on link "Products" at bounding box center [88, 111] width 106 height 11
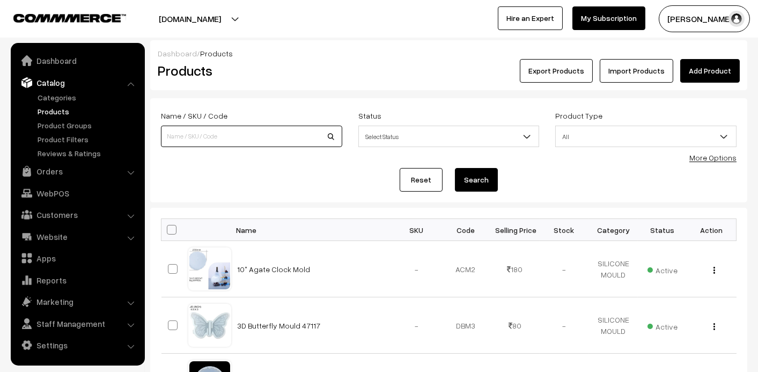
drag, startPoint x: 0, startPoint y: 0, endPoint x: 180, endPoint y: 138, distance: 227.2
click at [180, 138] on input at bounding box center [251, 136] width 181 height 21
click at [329, 135] on input "d17" at bounding box center [251, 136] width 181 height 21
type input "d17"
click at [493, 181] on button "Search" at bounding box center [476, 180] width 43 height 24
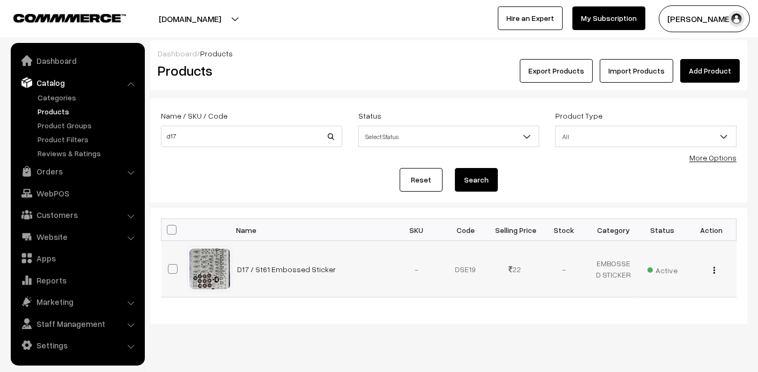
click at [659, 268] on span "Active" at bounding box center [662, 269] width 30 height 14
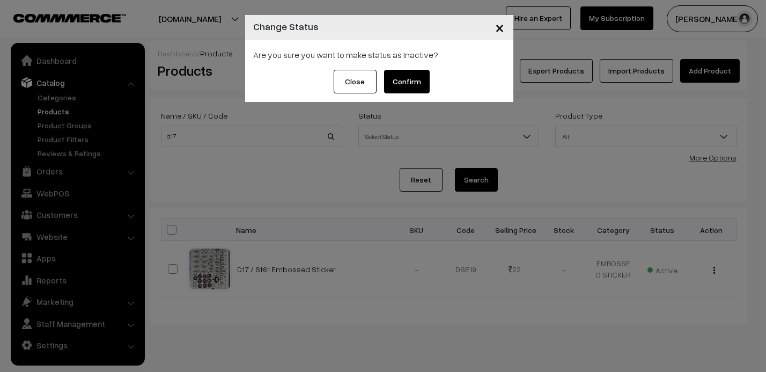
click at [422, 88] on button "Confirm" at bounding box center [407, 82] width 46 height 24
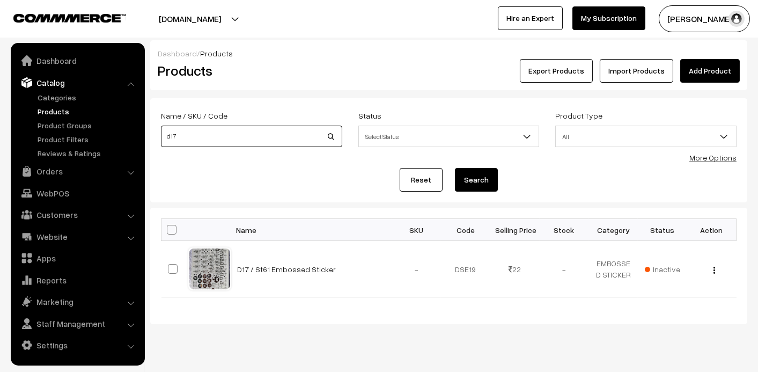
click at [204, 142] on input "d17" at bounding box center [251, 136] width 181 height 21
type input "butterfly"
click at [476, 178] on button "Search" at bounding box center [476, 180] width 43 height 24
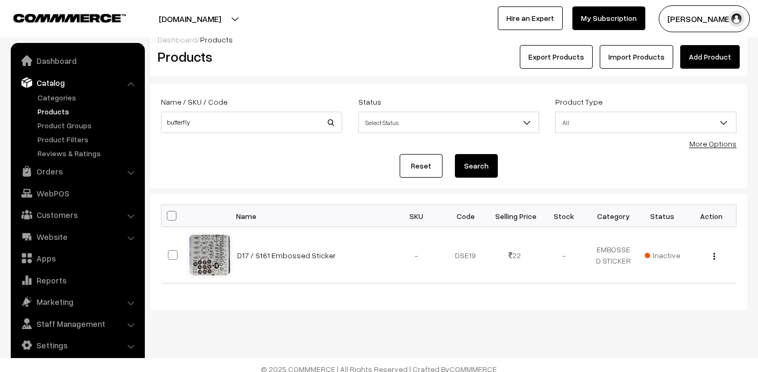
scroll to position [21, 0]
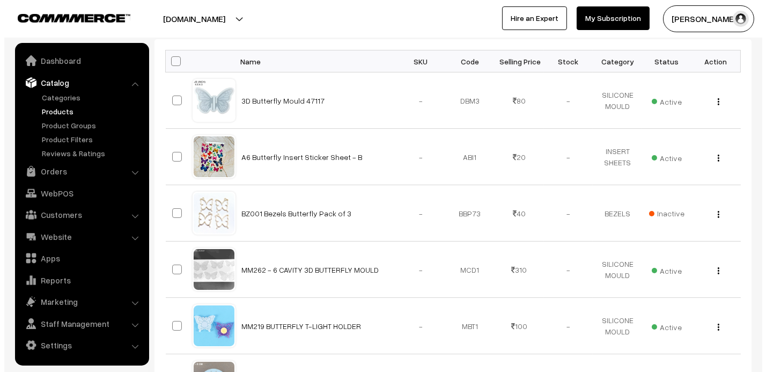
scroll to position [214, 0]
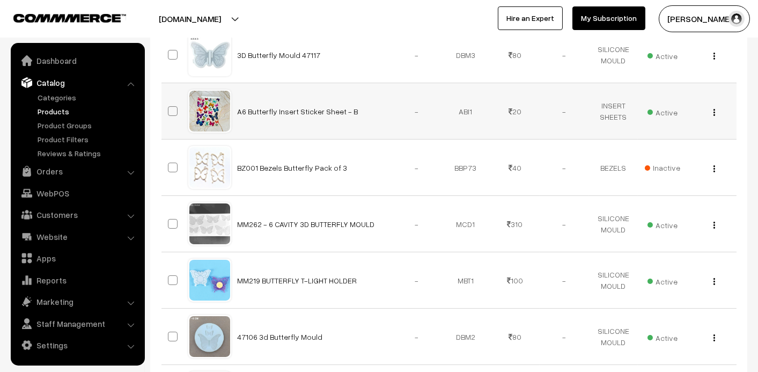
click at [668, 112] on span "Active" at bounding box center [662, 111] width 30 height 14
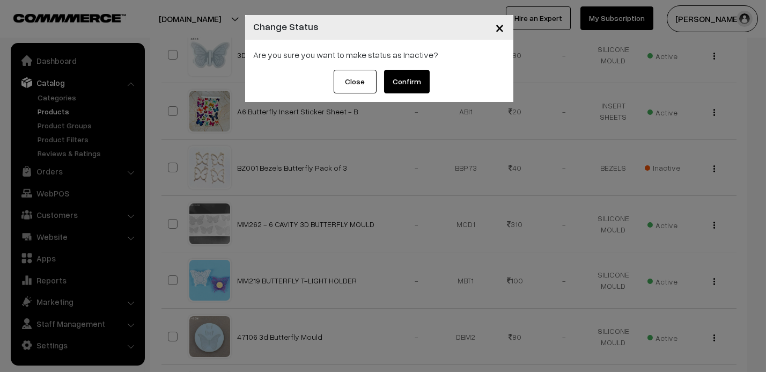
click at [420, 88] on button "Confirm" at bounding box center [407, 82] width 46 height 24
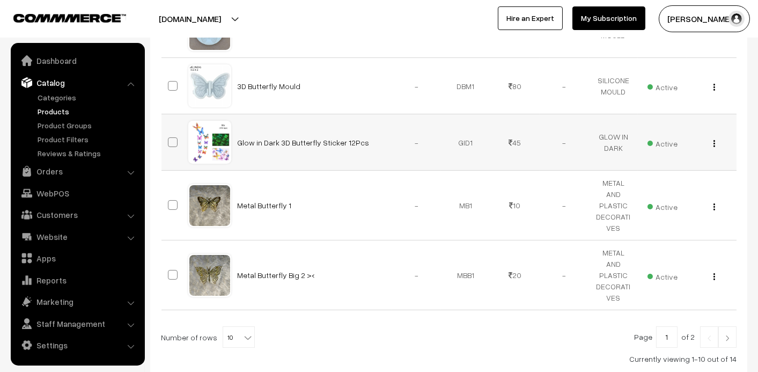
scroll to position [430, 0]
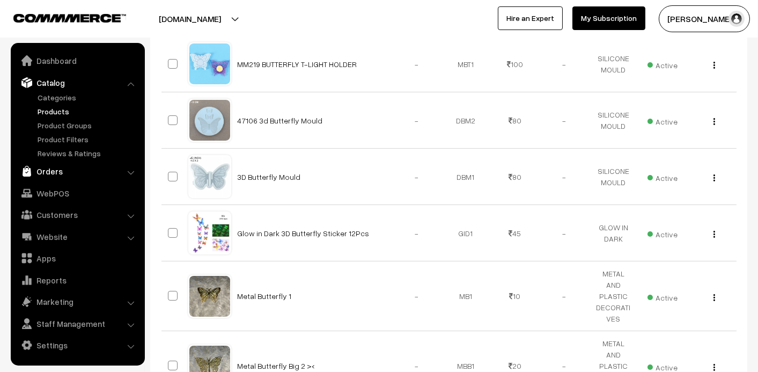
click at [48, 179] on link "Orders" at bounding box center [77, 170] width 128 height 19
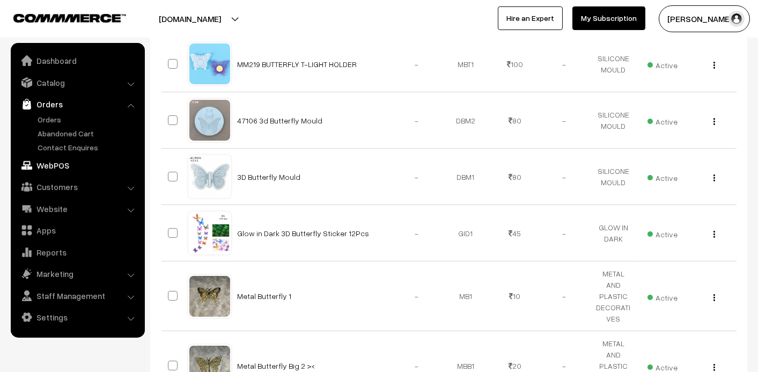
click at [56, 168] on link "WebPOS" at bounding box center [77, 165] width 128 height 19
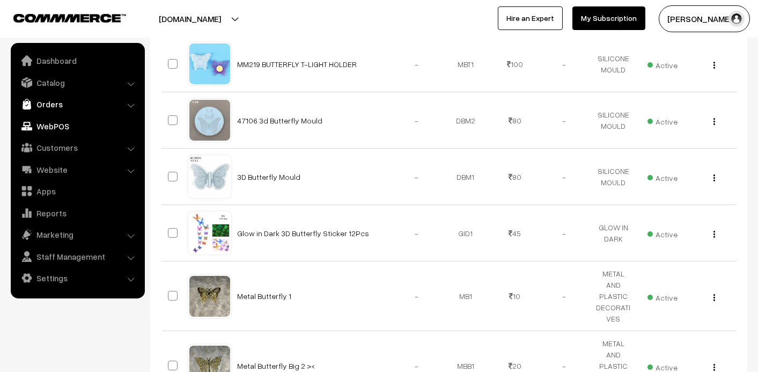
click at [50, 105] on link "Orders" at bounding box center [77, 103] width 128 height 19
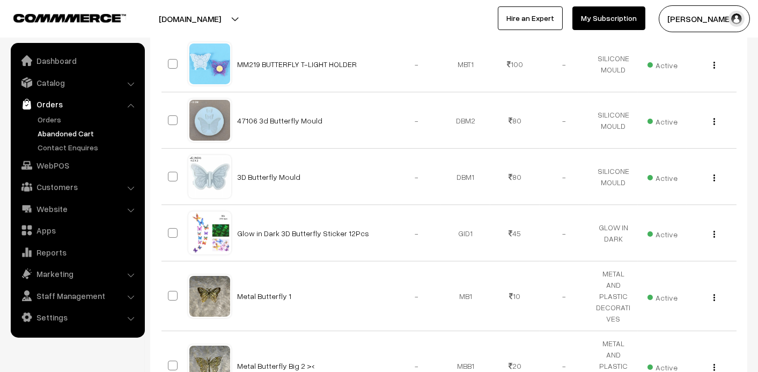
click at [49, 136] on link "Abandoned Cart" at bounding box center [88, 133] width 106 height 11
click at [51, 121] on link "Orders" at bounding box center [88, 119] width 106 height 11
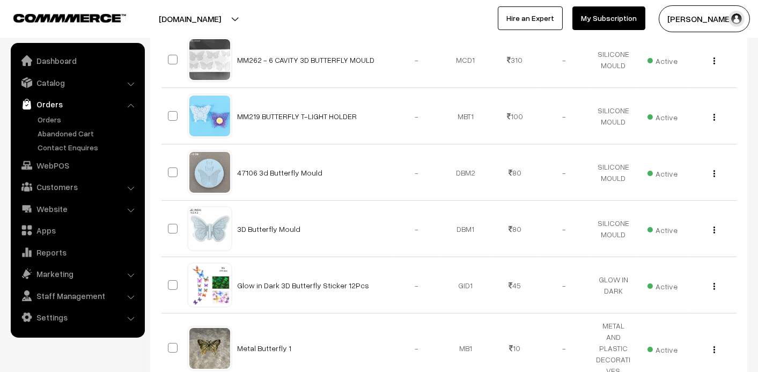
scroll to position [377, 0]
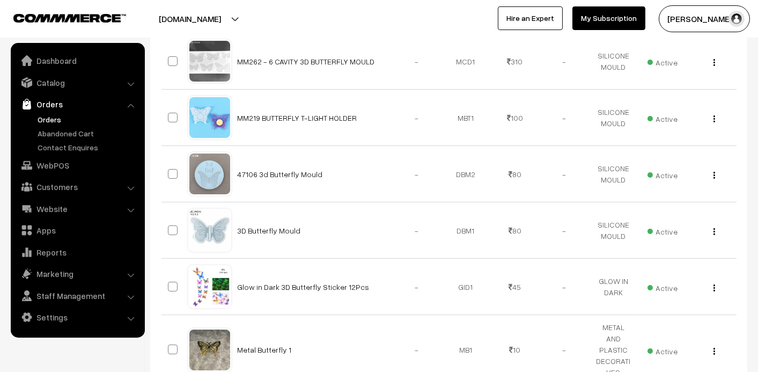
click at [53, 121] on link "Orders" at bounding box center [88, 119] width 106 height 11
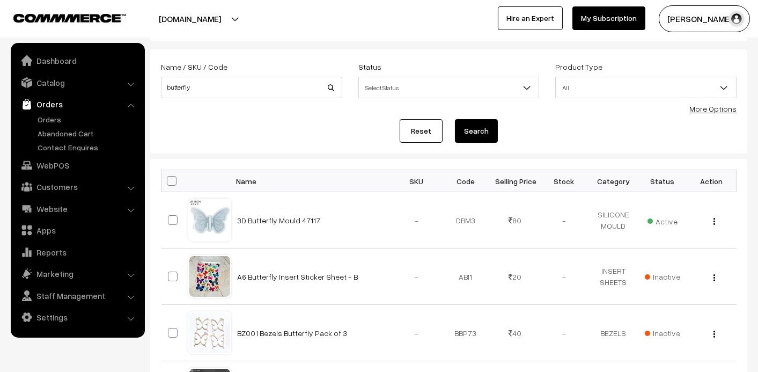
scroll to position [0, 0]
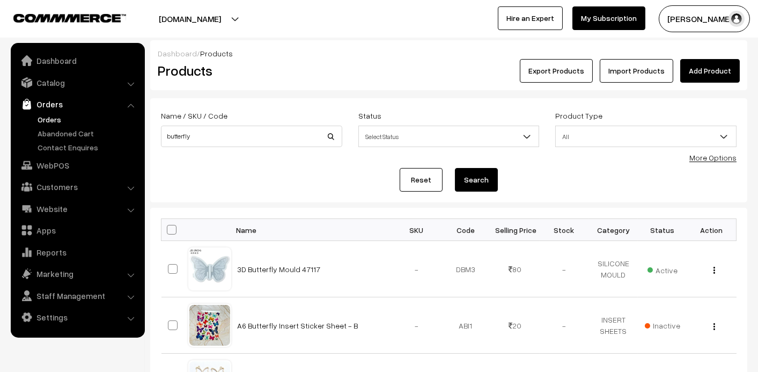
click at [49, 118] on link "Orders" at bounding box center [88, 119] width 106 height 11
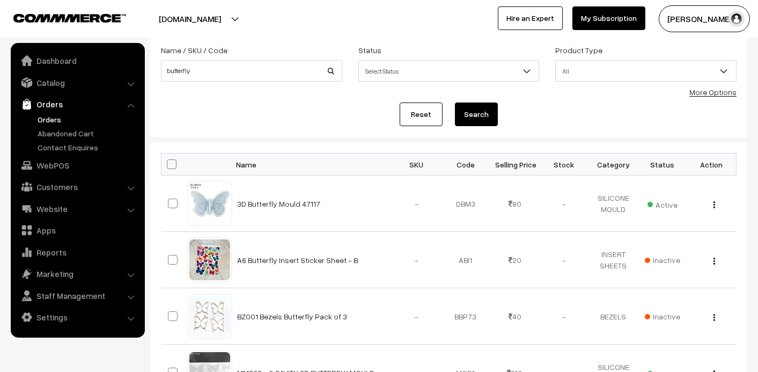
scroll to position [160, 0]
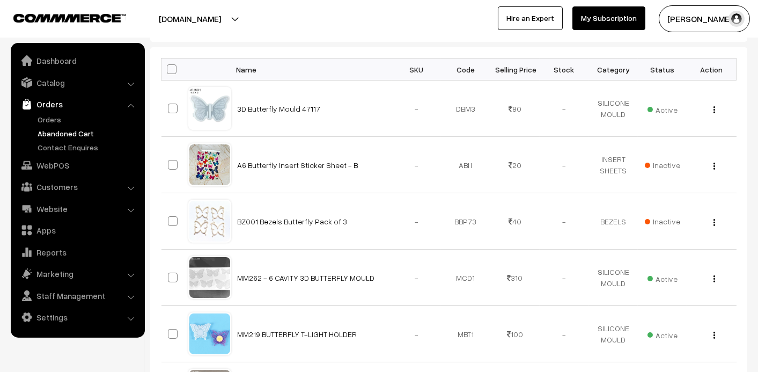
click at [70, 135] on link "Abandoned Cart" at bounding box center [88, 133] width 106 height 11
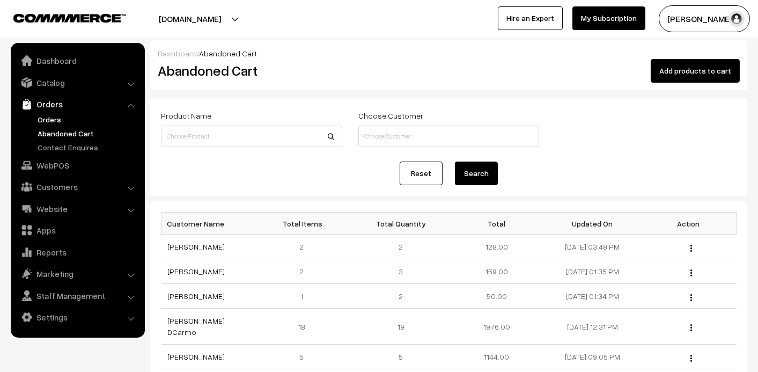
click at [50, 119] on link "Orders" at bounding box center [88, 119] width 106 height 11
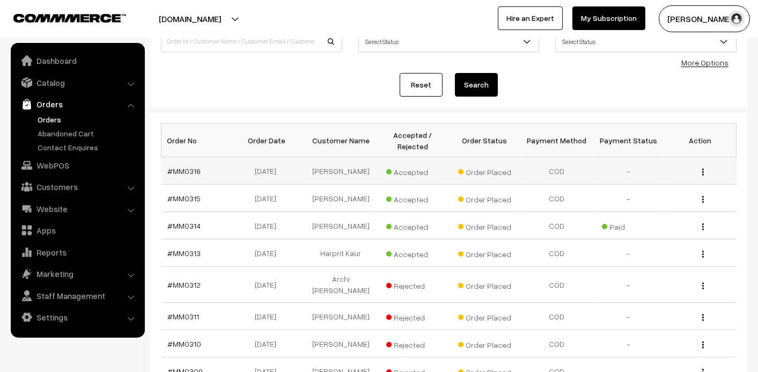
scroll to position [107, 0]
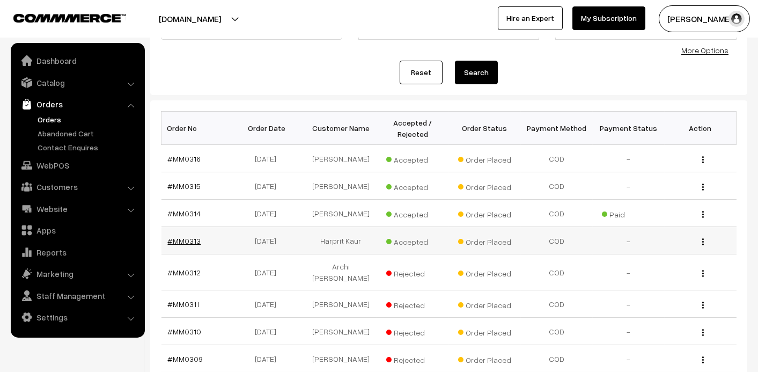
click at [188, 245] on link "#MM0313" at bounding box center [184, 240] width 33 height 9
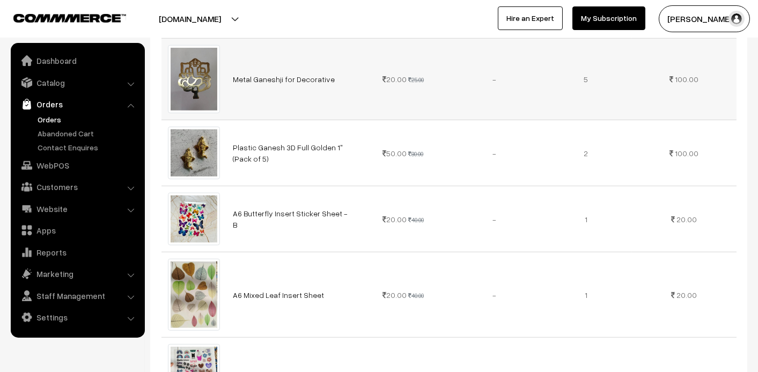
scroll to position [1710, 0]
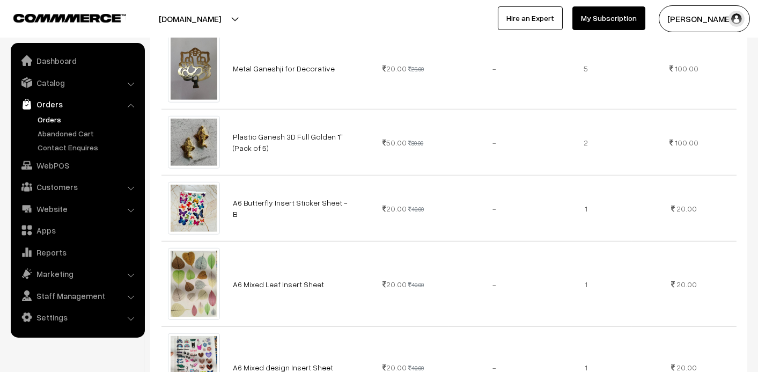
click at [49, 117] on link "Orders" at bounding box center [88, 119] width 106 height 11
click at [264, 64] on link "Metal Ganeshji for Decorative" at bounding box center [284, 68] width 102 height 9
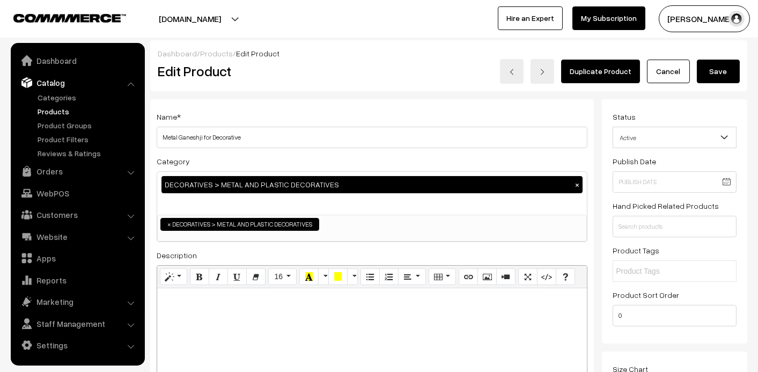
click at [695, 136] on span "Active" at bounding box center [674, 137] width 123 height 19
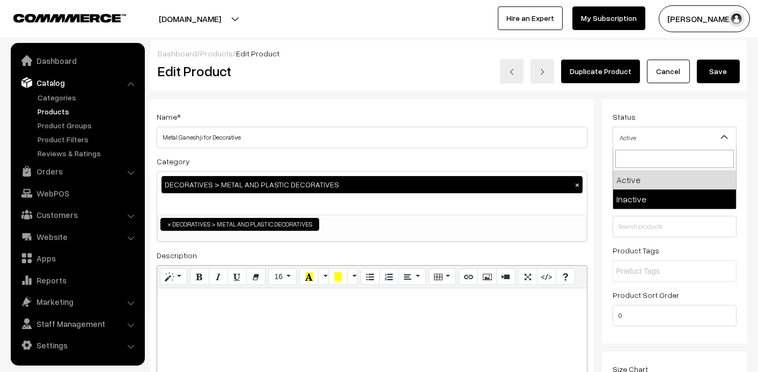
select select "2"
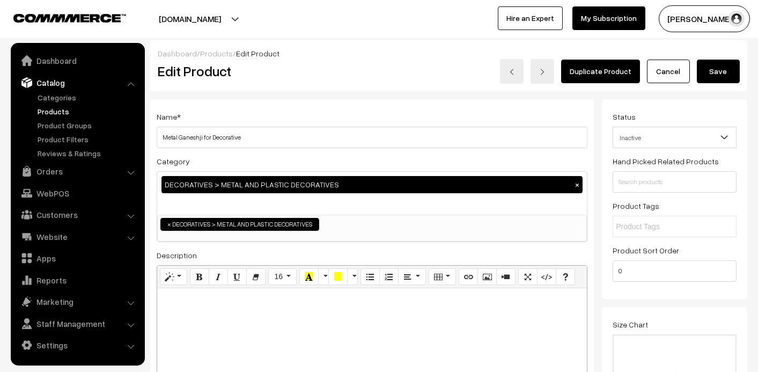
click at [721, 69] on button "Save" at bounding box center [718, 72] width 43 height 24
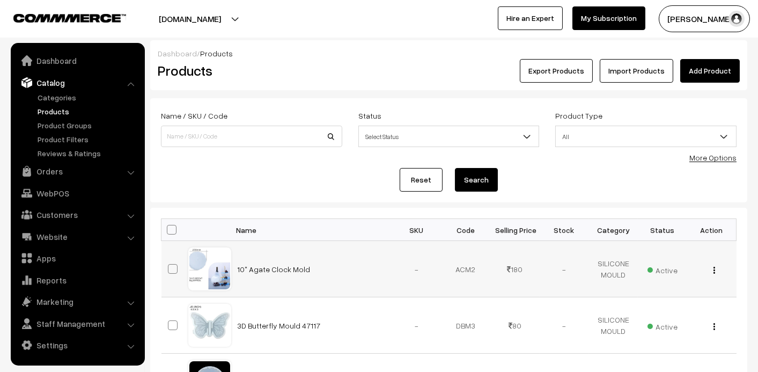
click at [356, 241] on td "10" Agate Clock Mold" at bounding box center [311, 269] width 161 height 56
